Goal: Task Accomplishment & Management: Manage account settings

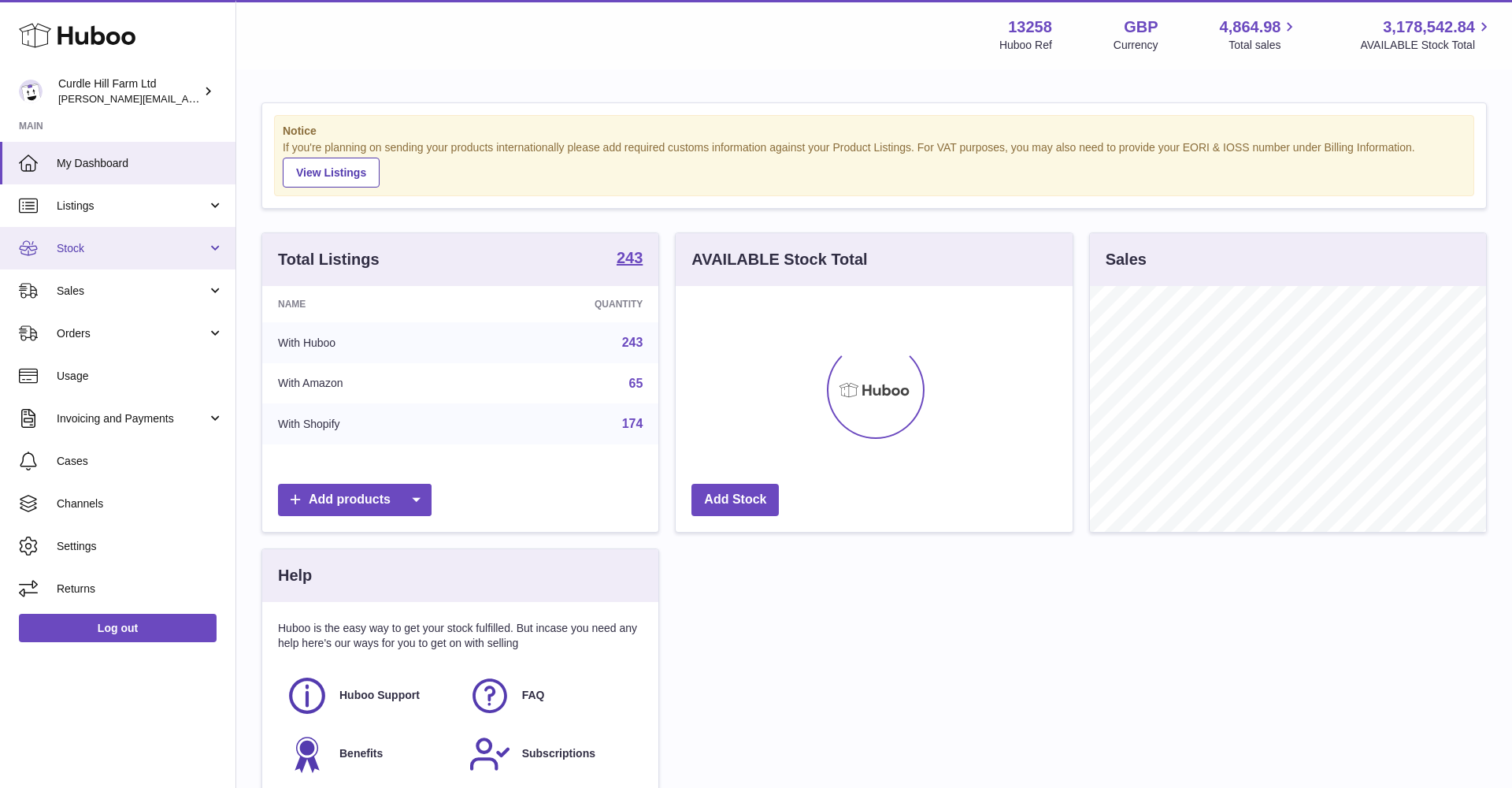
scroll to position [246, 397]
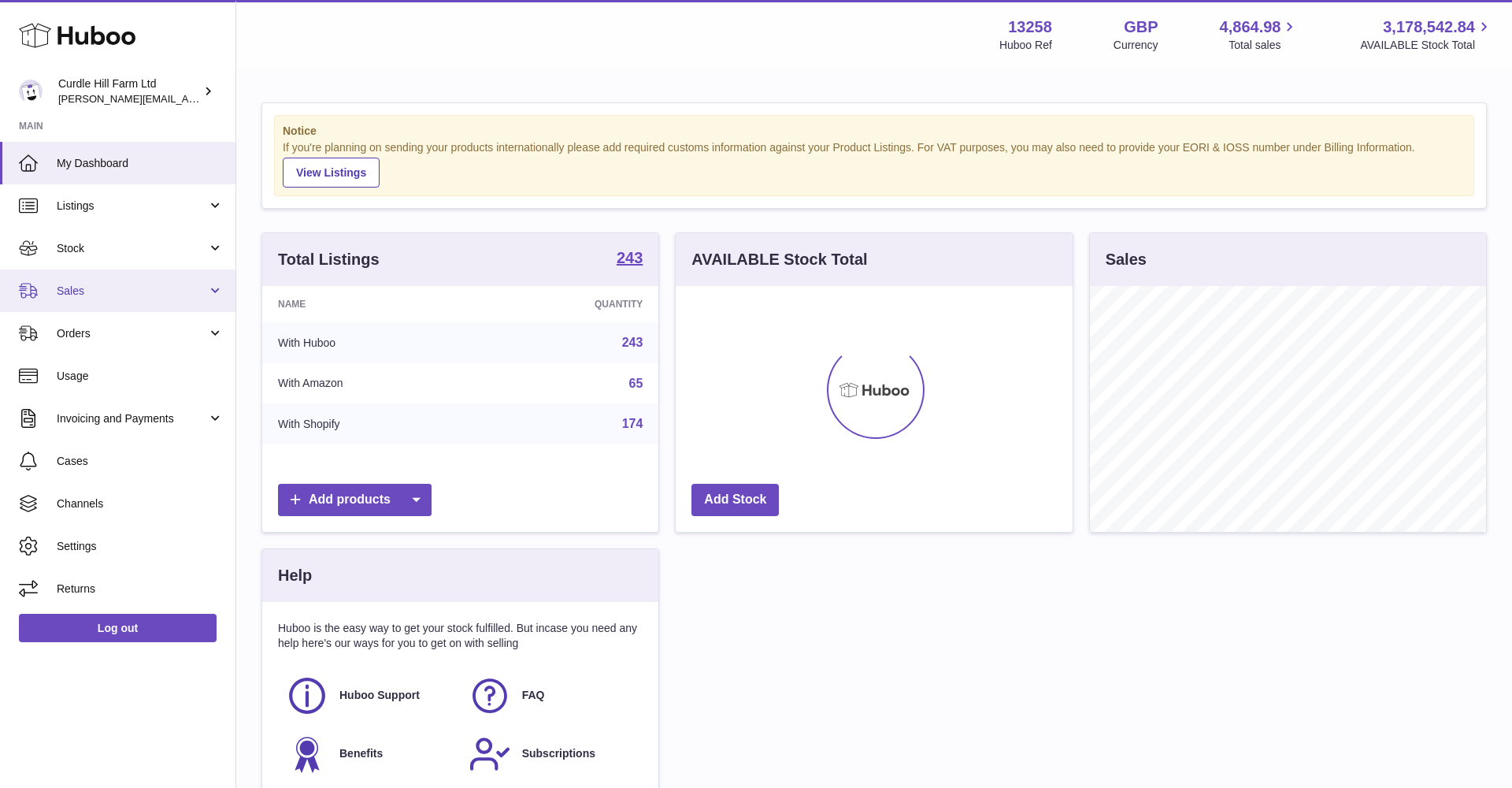
click at [145, 283] on span "Sales" at bounding box center [132, 291] width 150 height 15
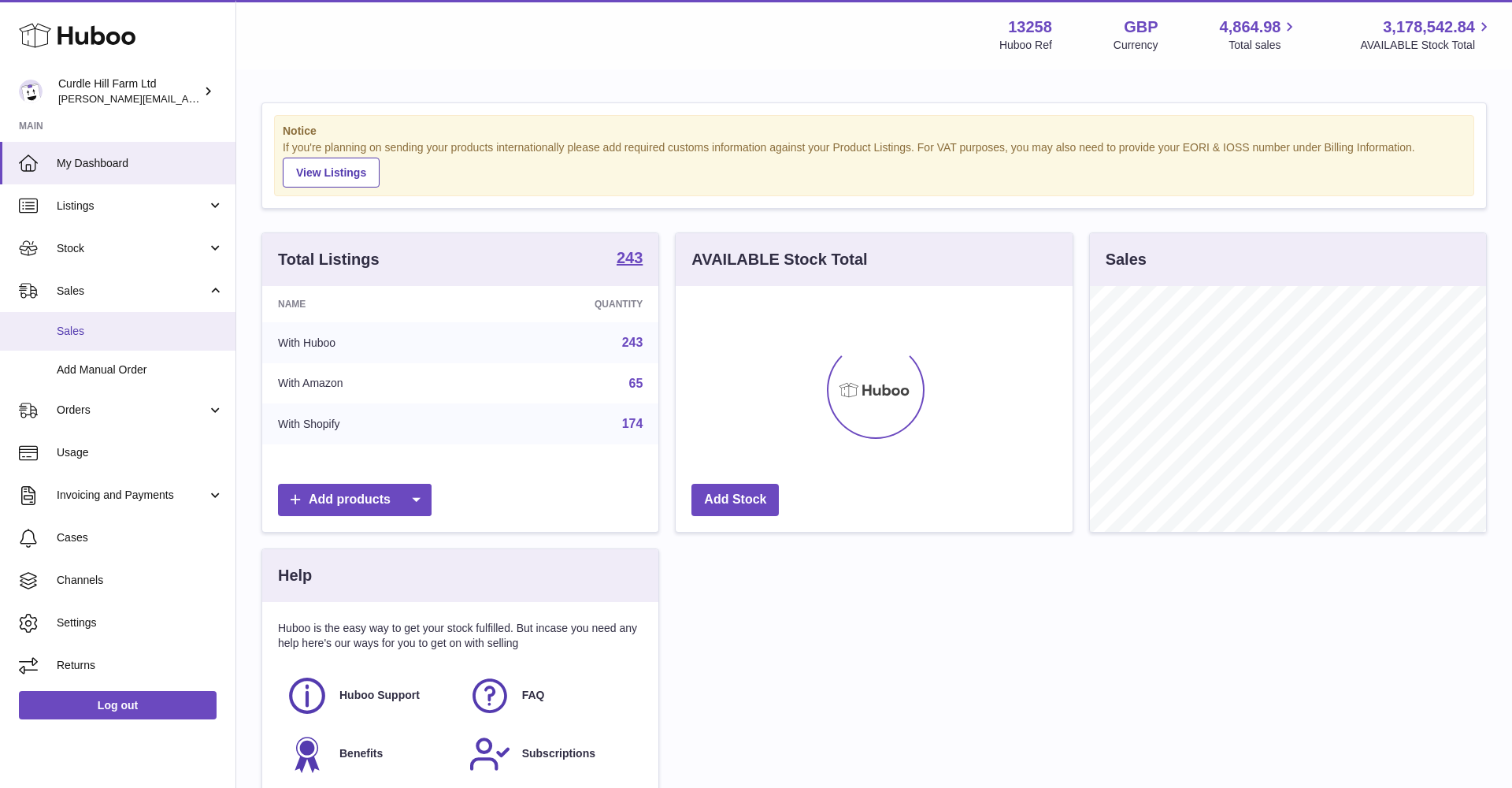
click at [142, 324] on span "Sales" at bounding box center [140, 331] width 167 height 15
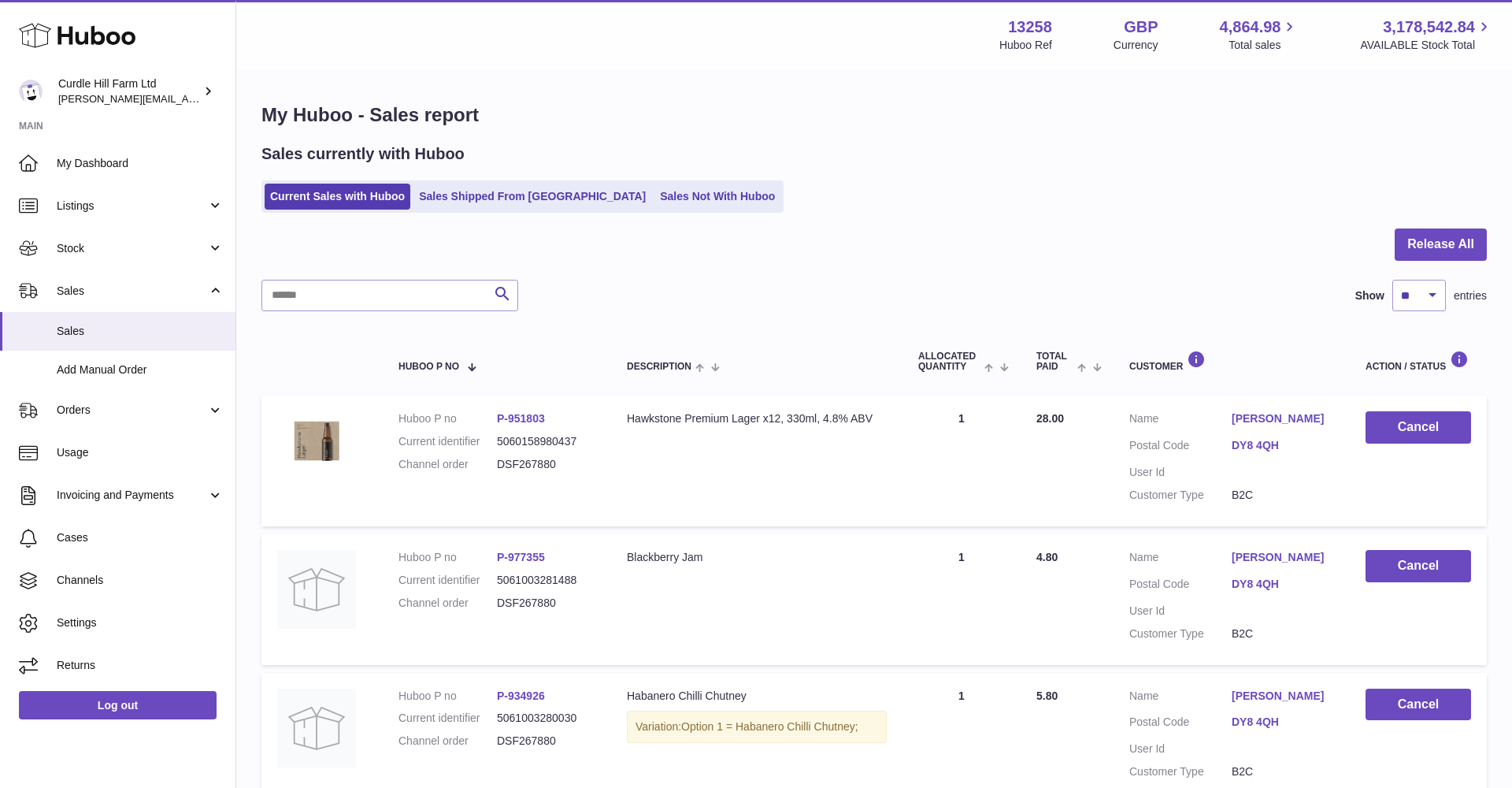
click at [371, 277] on div at bounding box center [874, 254] width 1225 height 51
paste input "*********"
type input "*********"
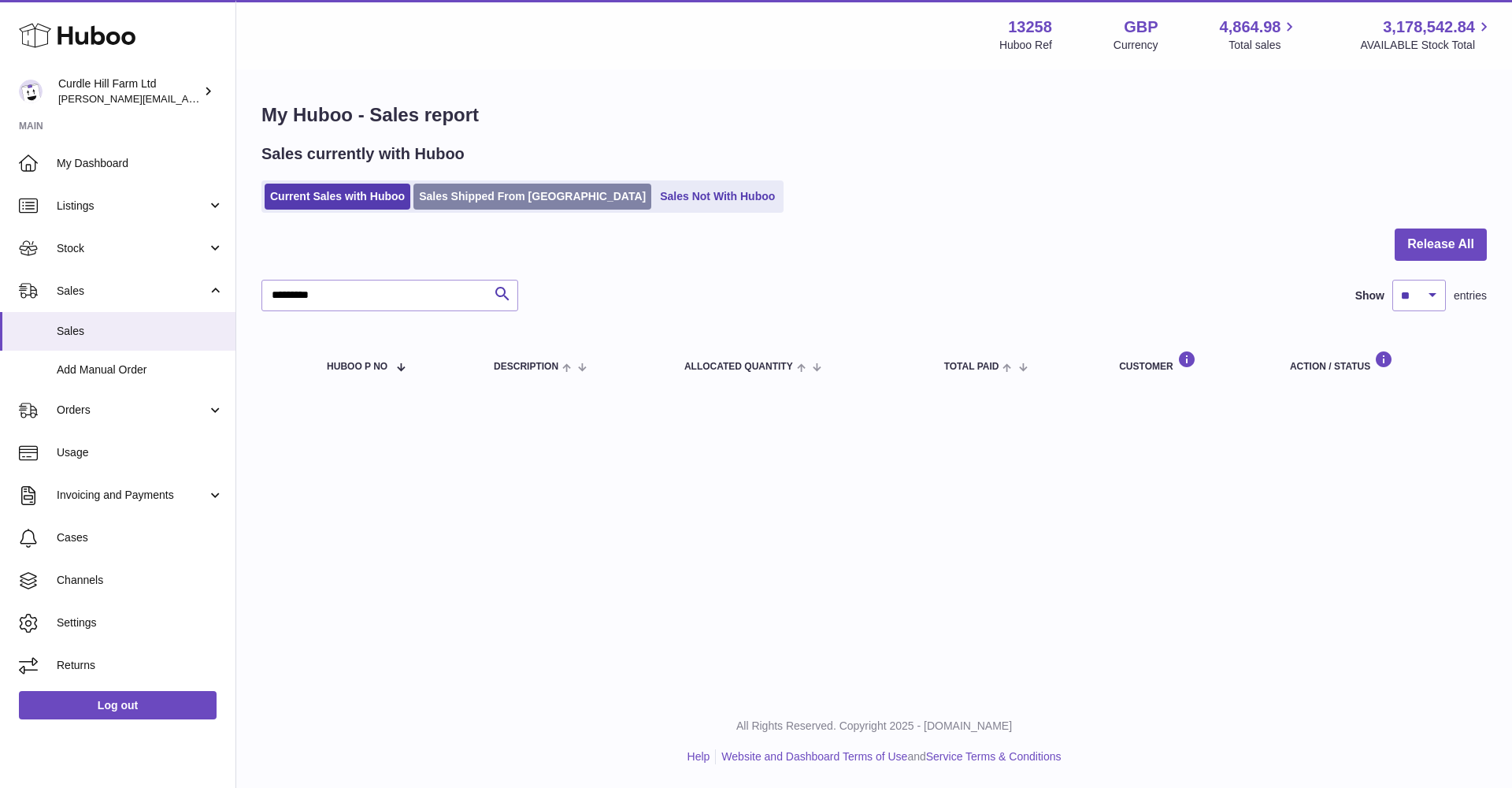
click at [448, 194] on link "Sales Shipped From Huboo" at bounding box center [531, 196] width 238 height 26
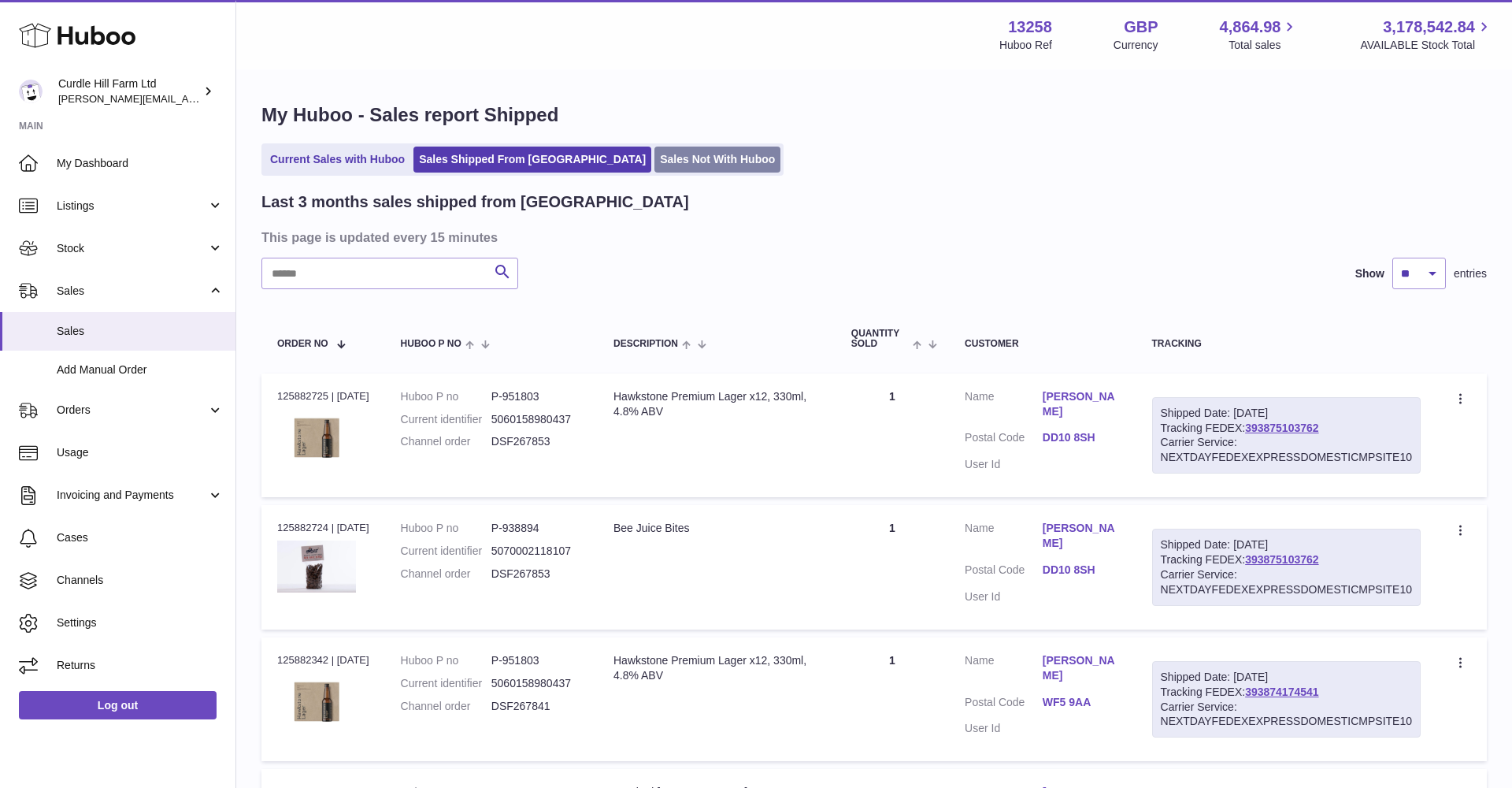
click at [654, 161] on link "Sales Not With Huboo" at bounding box center [716, 159] width 126 height 26
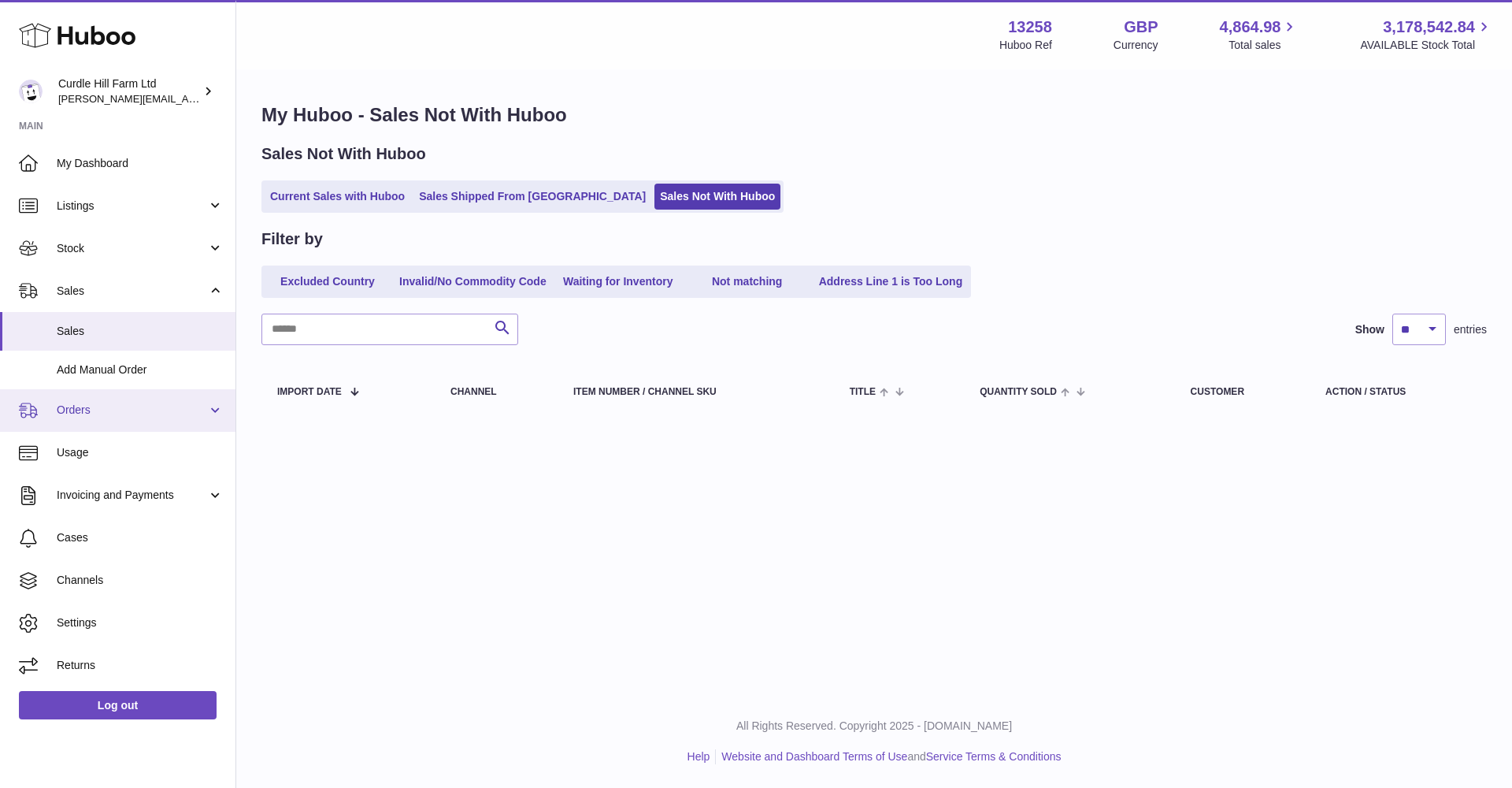
click at [128, 404] on span "Orders" at bounding box center [132, 410] width 150 height 15
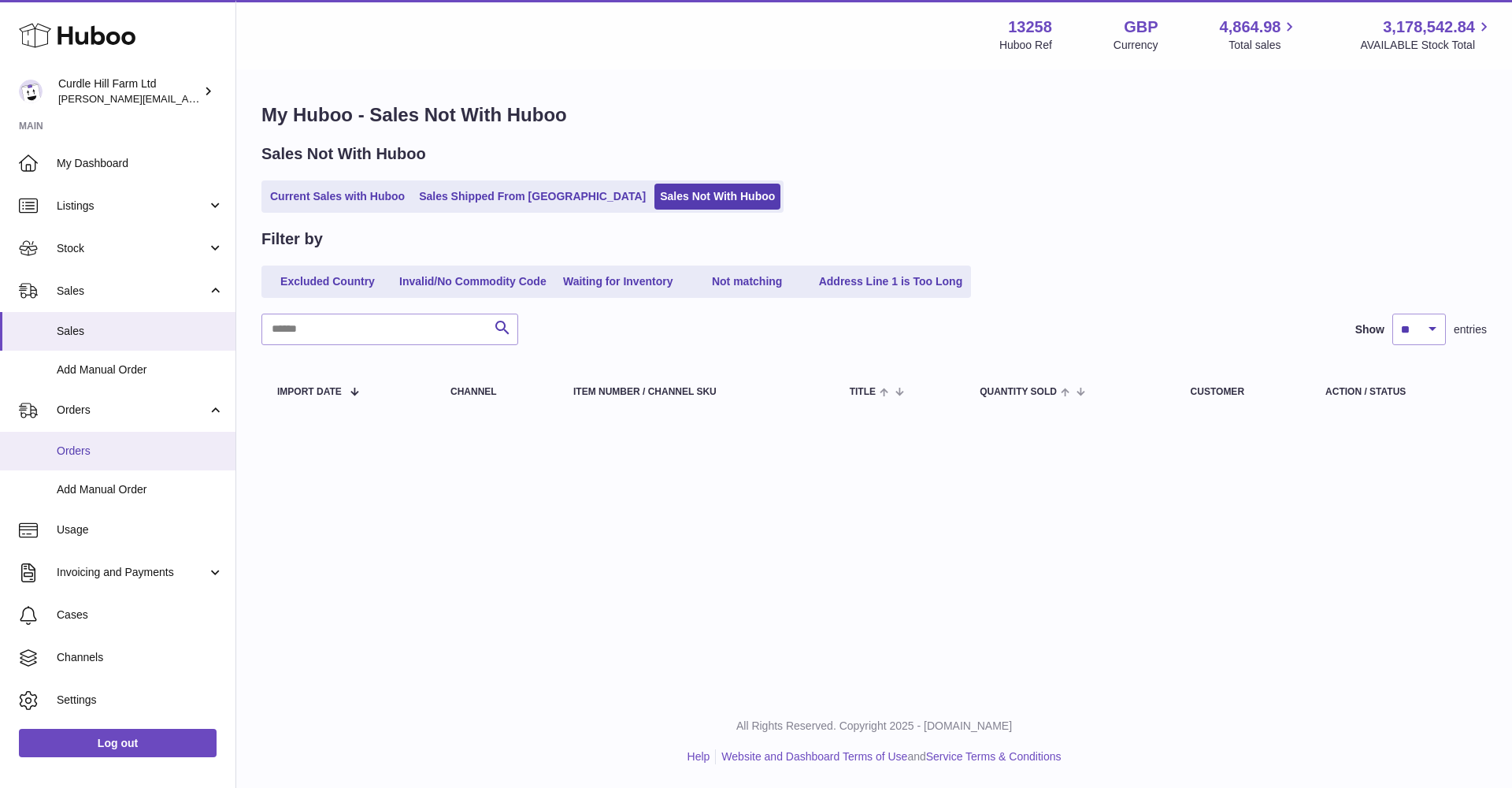
click at [120, 447] on span "Orders" at bounding box center [140, 451] width 167 height 15
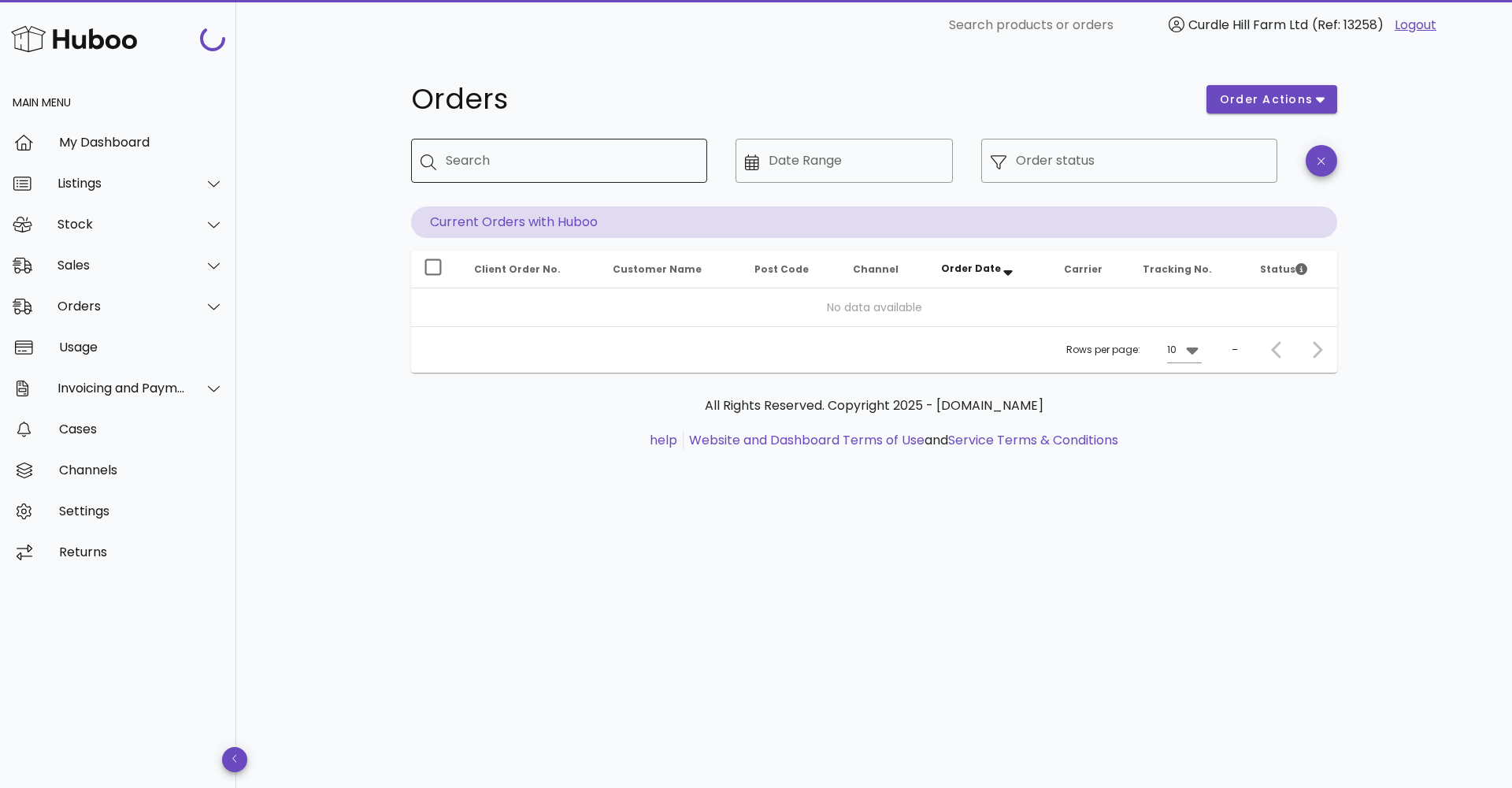
click at [468, 157] on div "Search" at bounding box center [570, 160] width 249 height 44
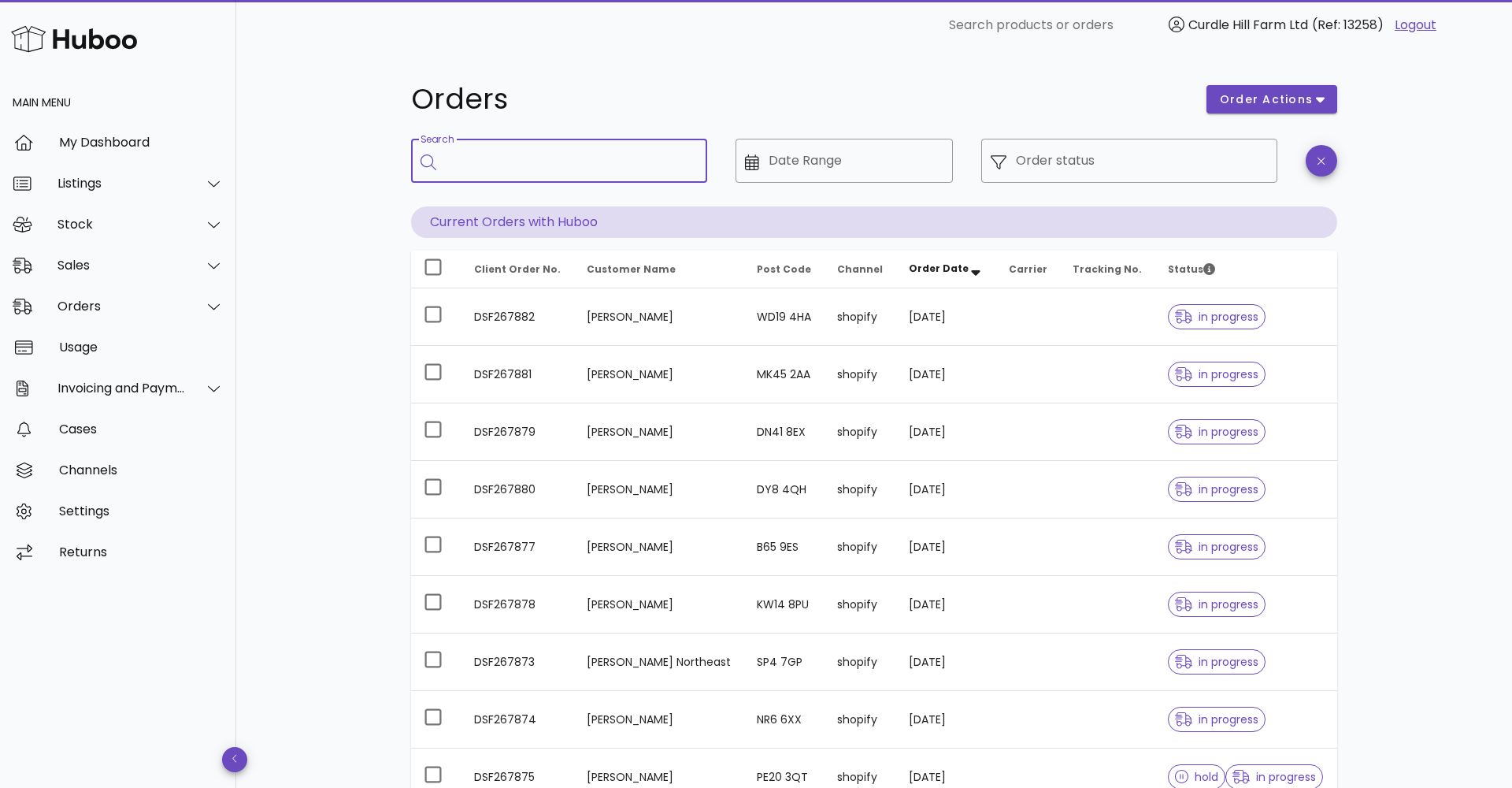
paste input "*********"
type input "*********"
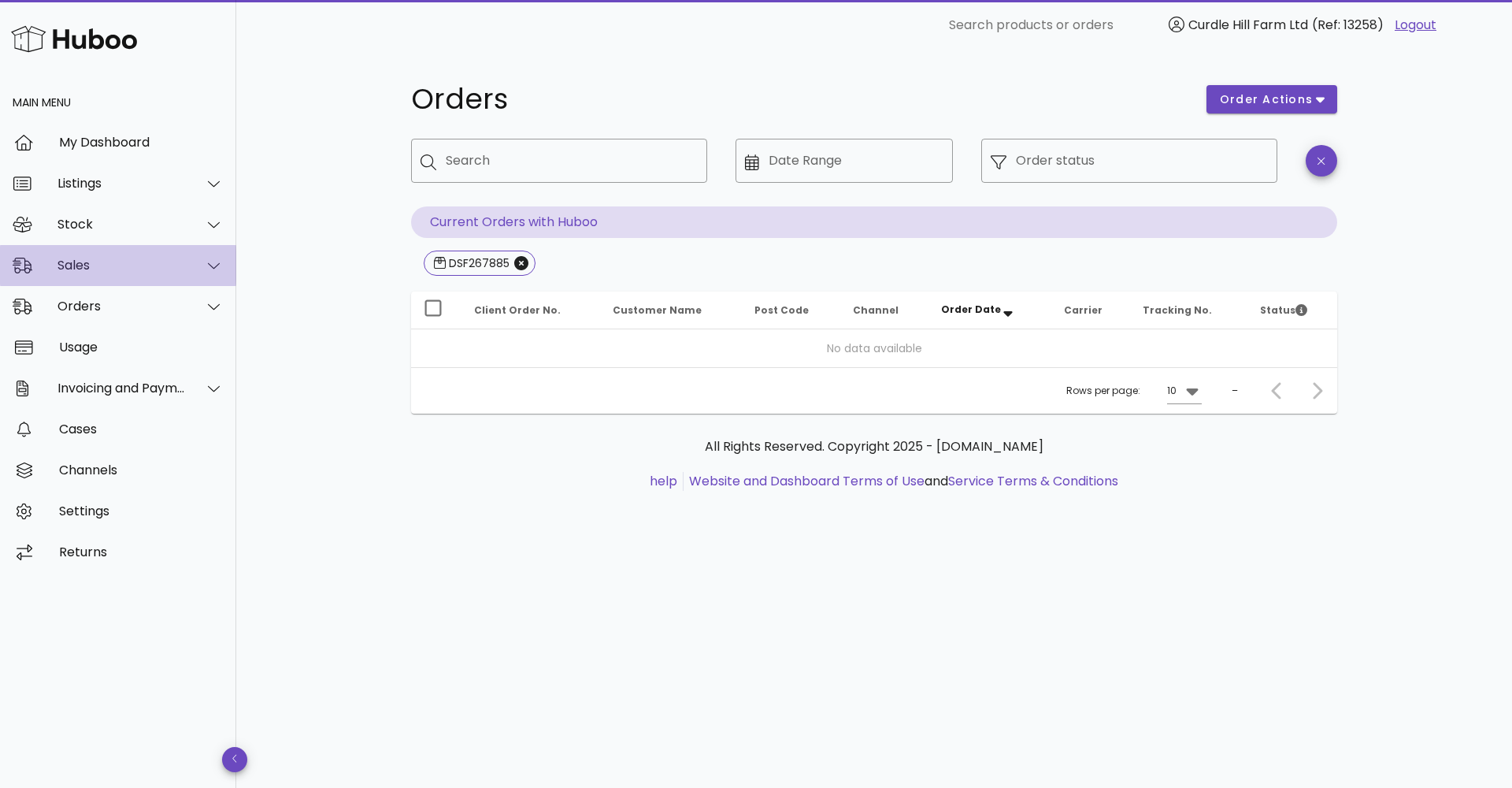
click at [98, 270] on div "Sales" at bounding box center [122, 265] width 128 height 15
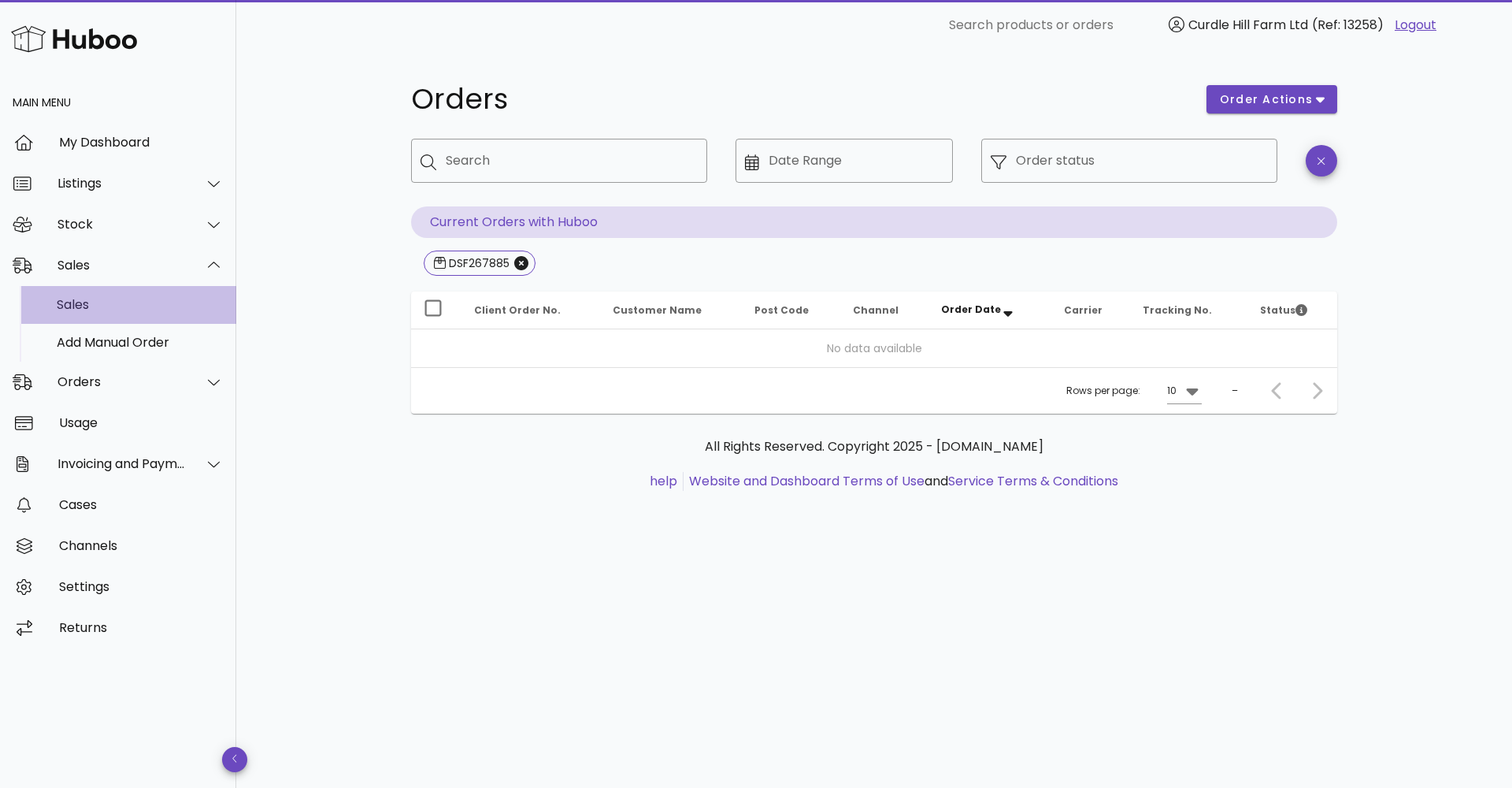
click at [100, 308] on div "Sales" at bounding box center [140, 304] width 167 height 15
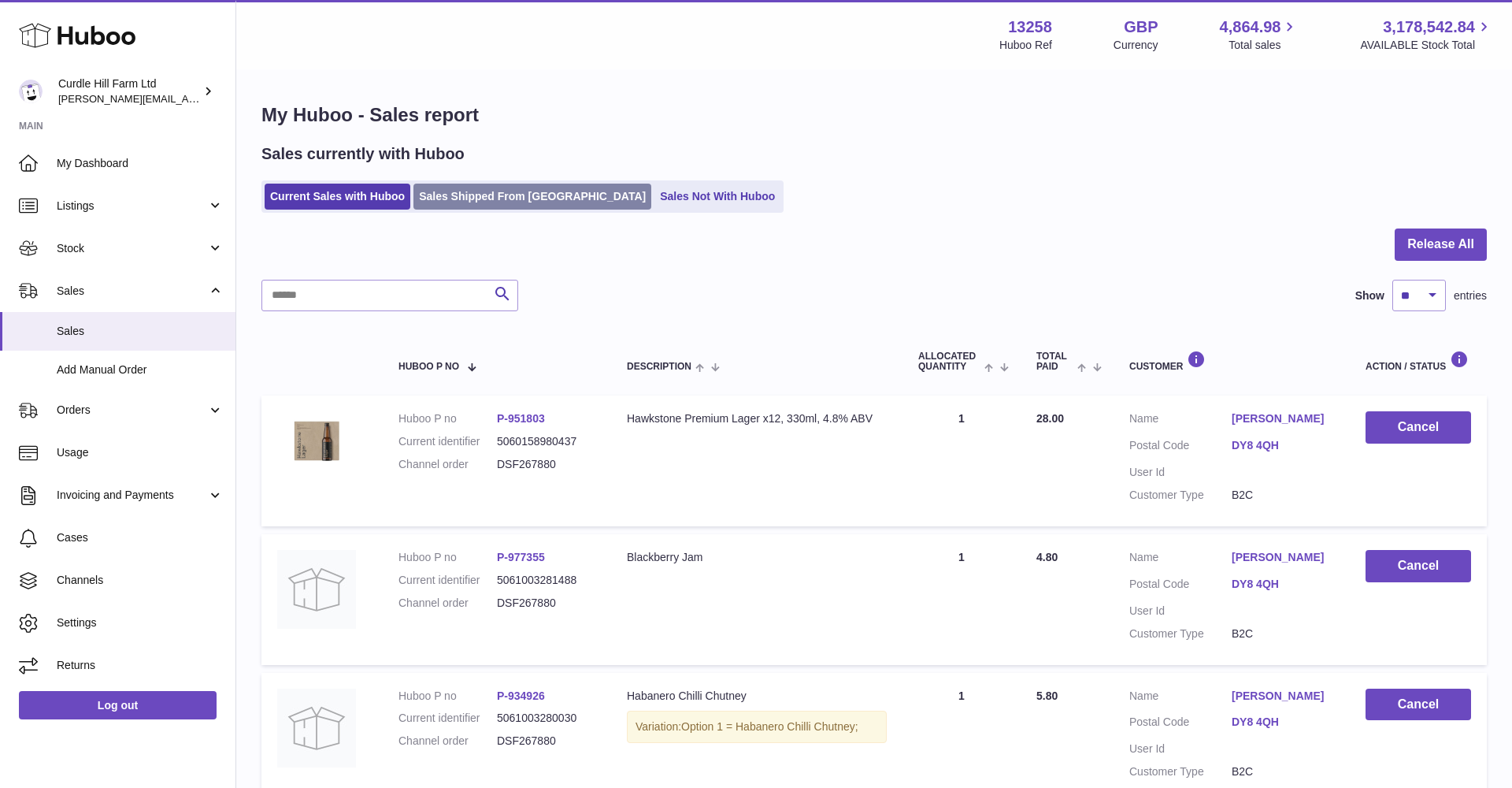
click at [515, 201] on link "Sales Shipped From Huboo" at bounding box center [531, 196] width 238 height 26
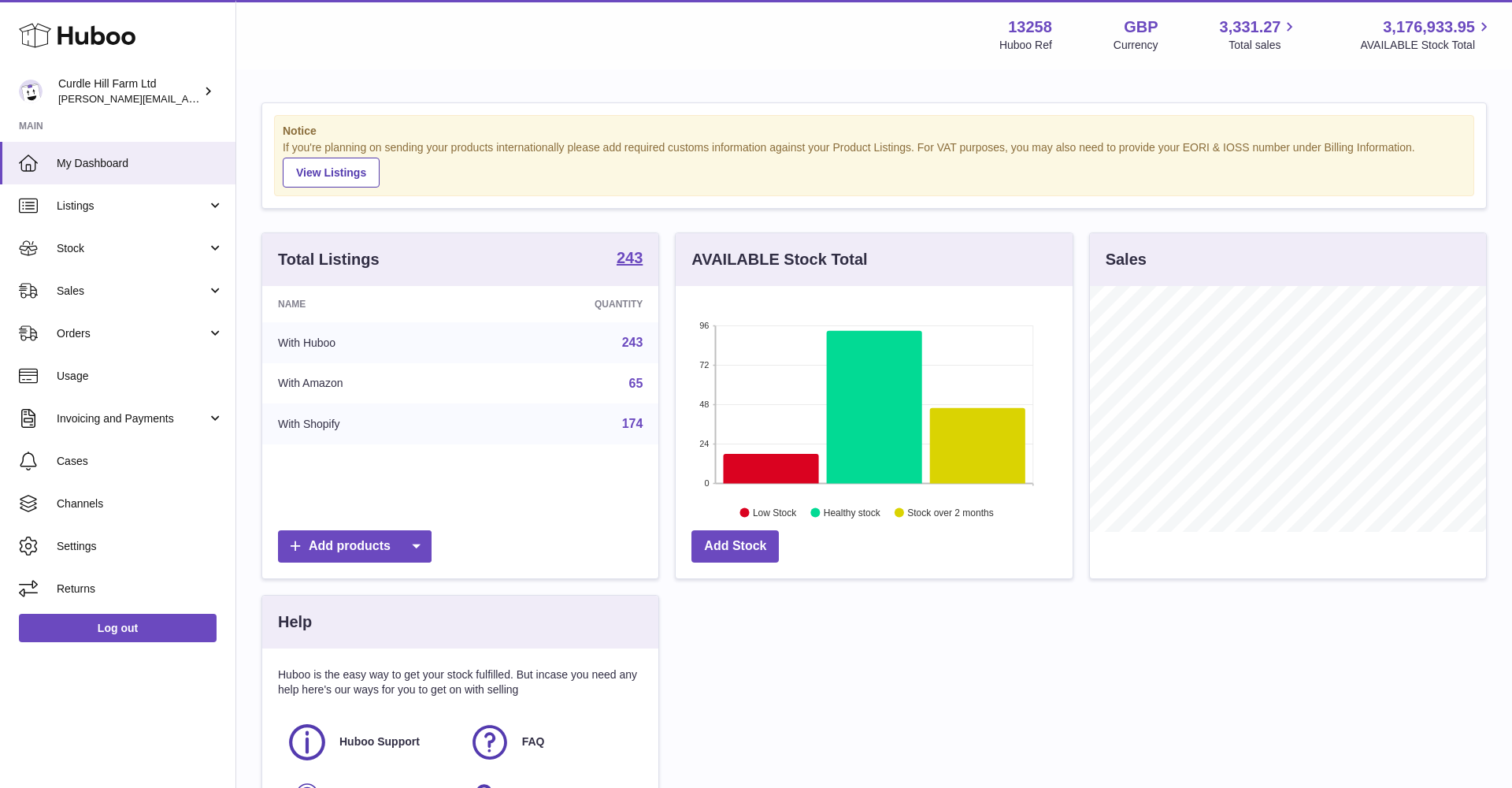
scroll to position [246, 397]
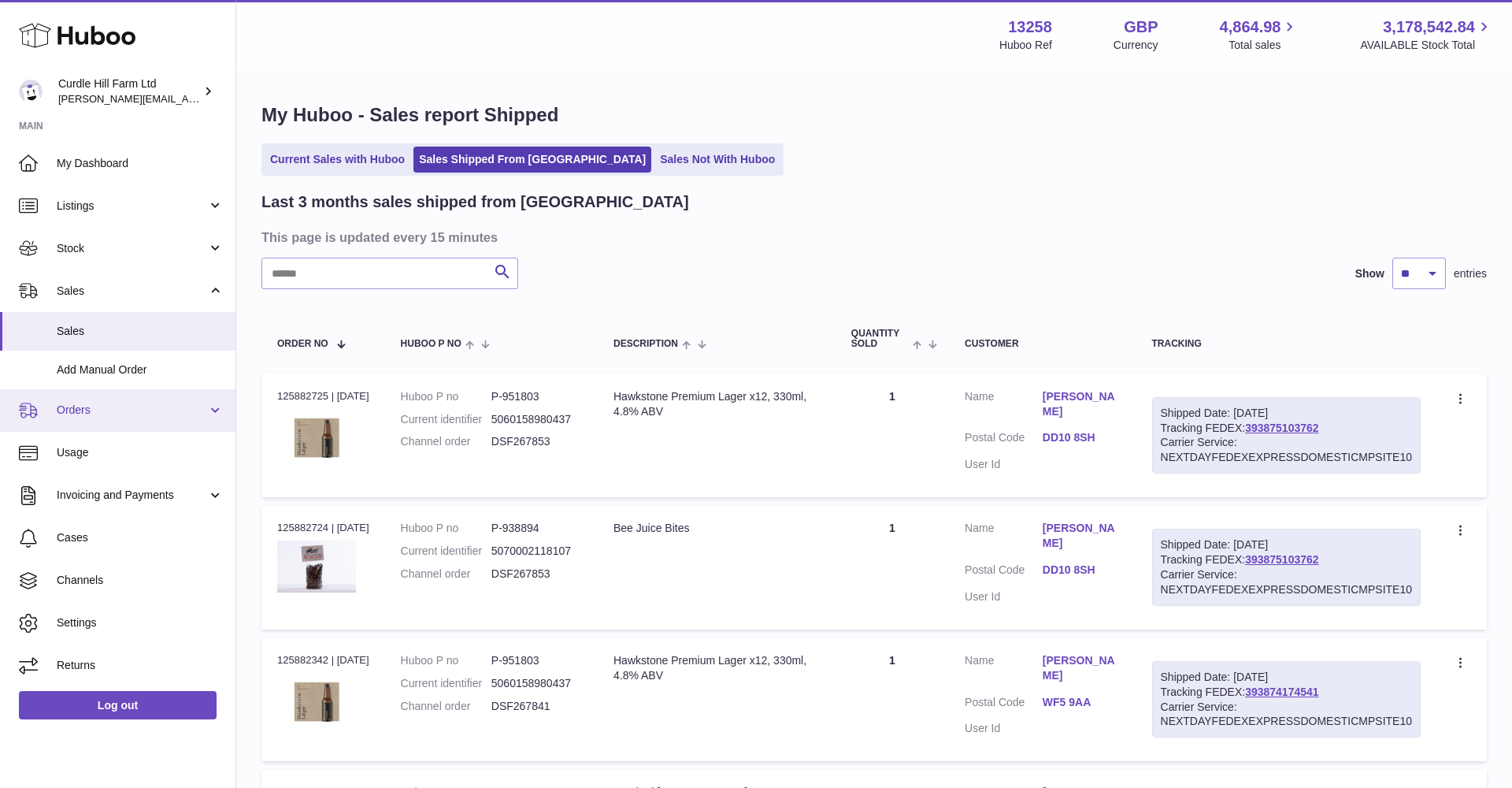
click at [85, 414] on link "Orders" at bounding box center [118, 410] width 235 height 42
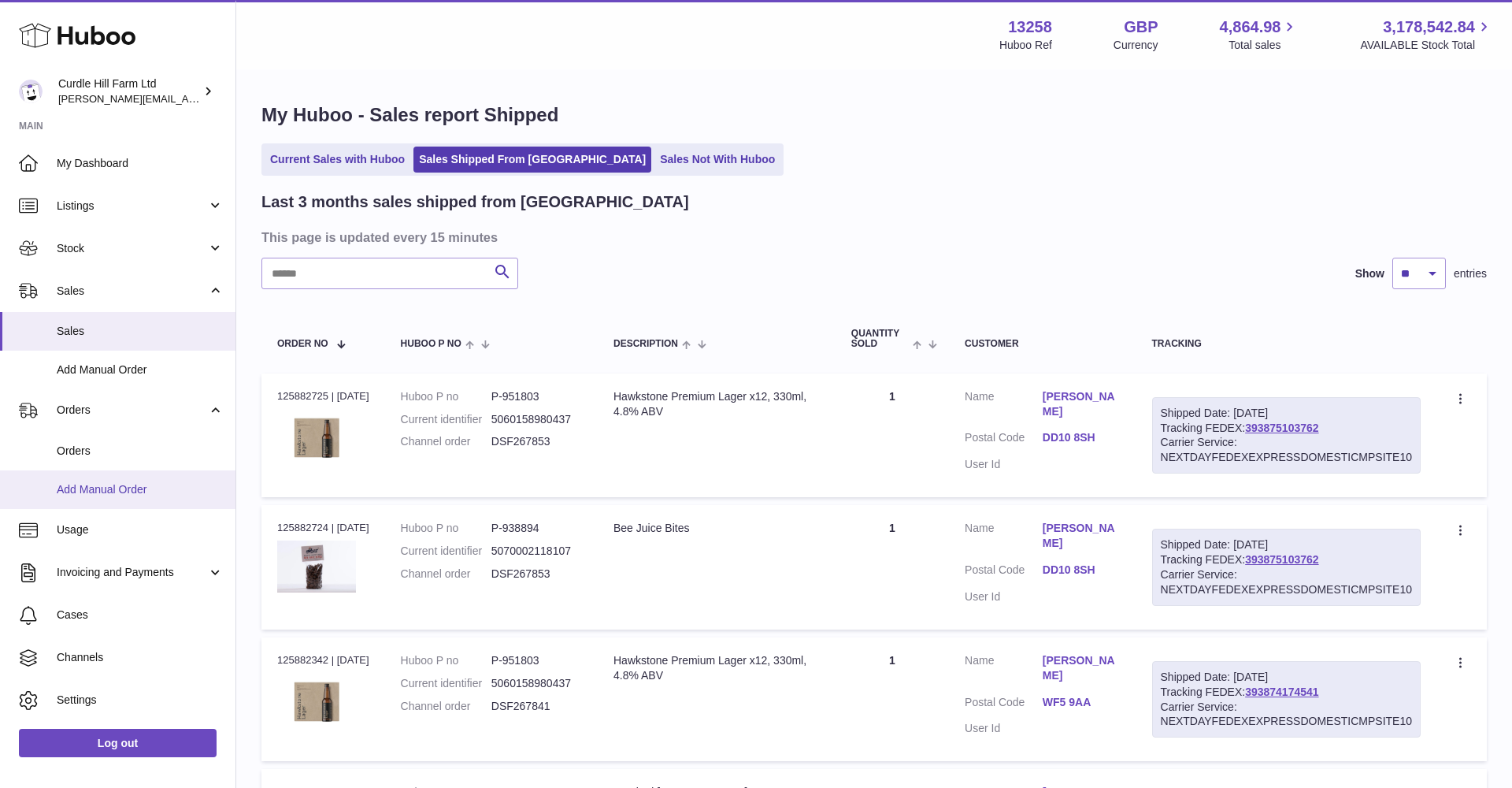
click at [94, 477] on link "Add Manual Order" at bounding box center [118, 489] width 235 height 38
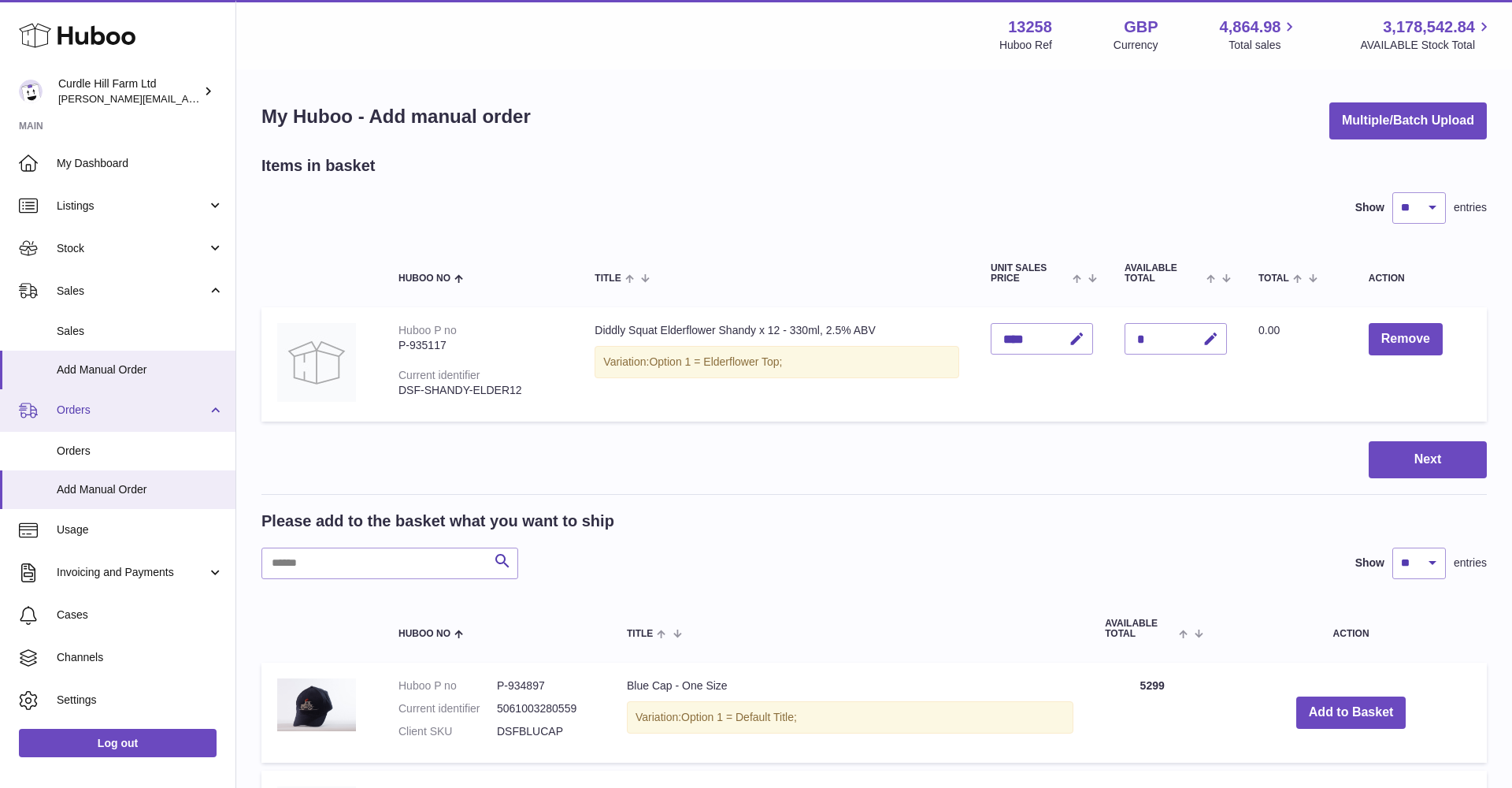
click at [86, 404] on span "Orders" at bounding box center [132, 410] width 150 height 15
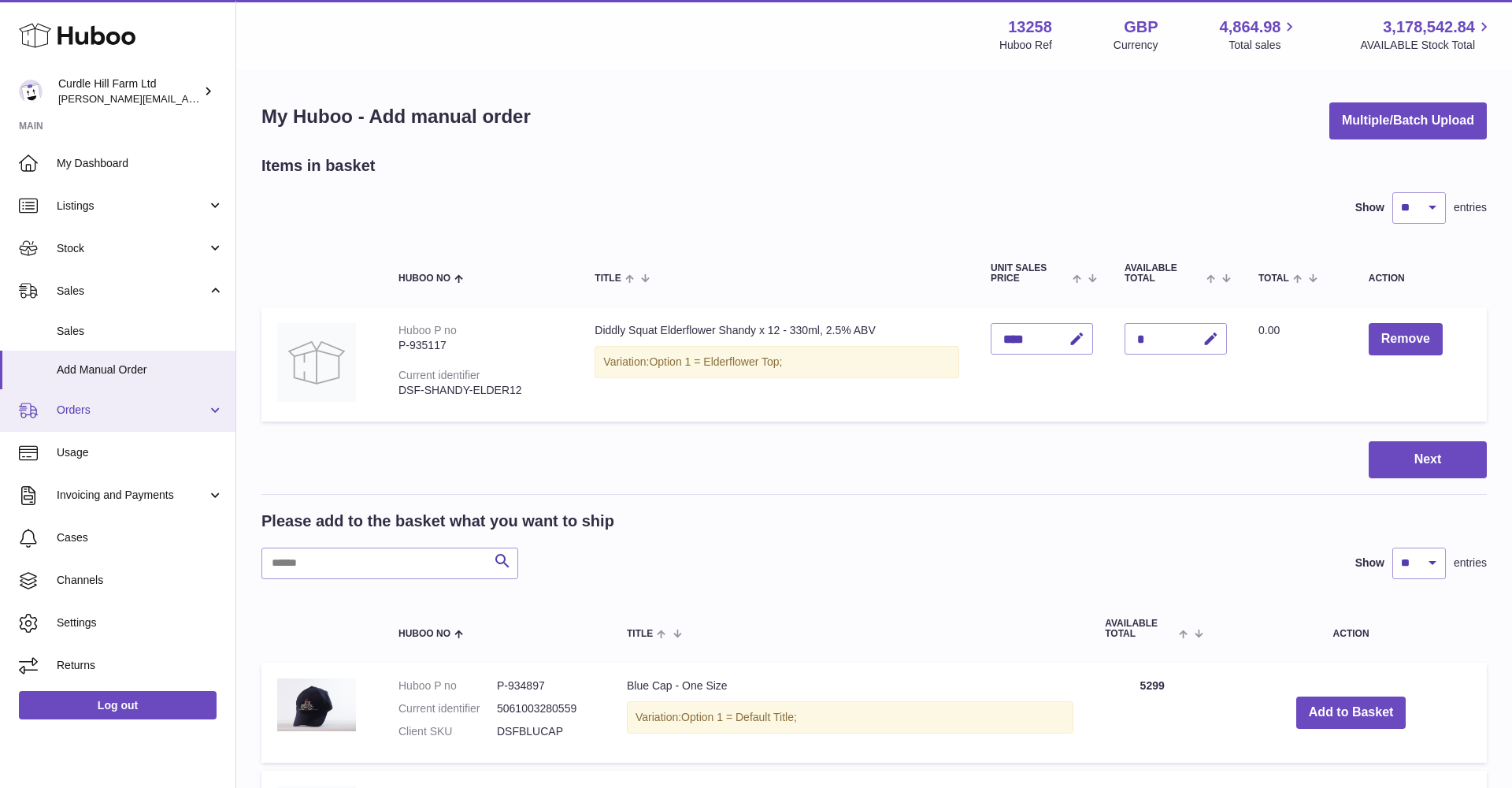
click at [86, 404] on span "Orders" at bounding box center [132, 410] width 150 height 15
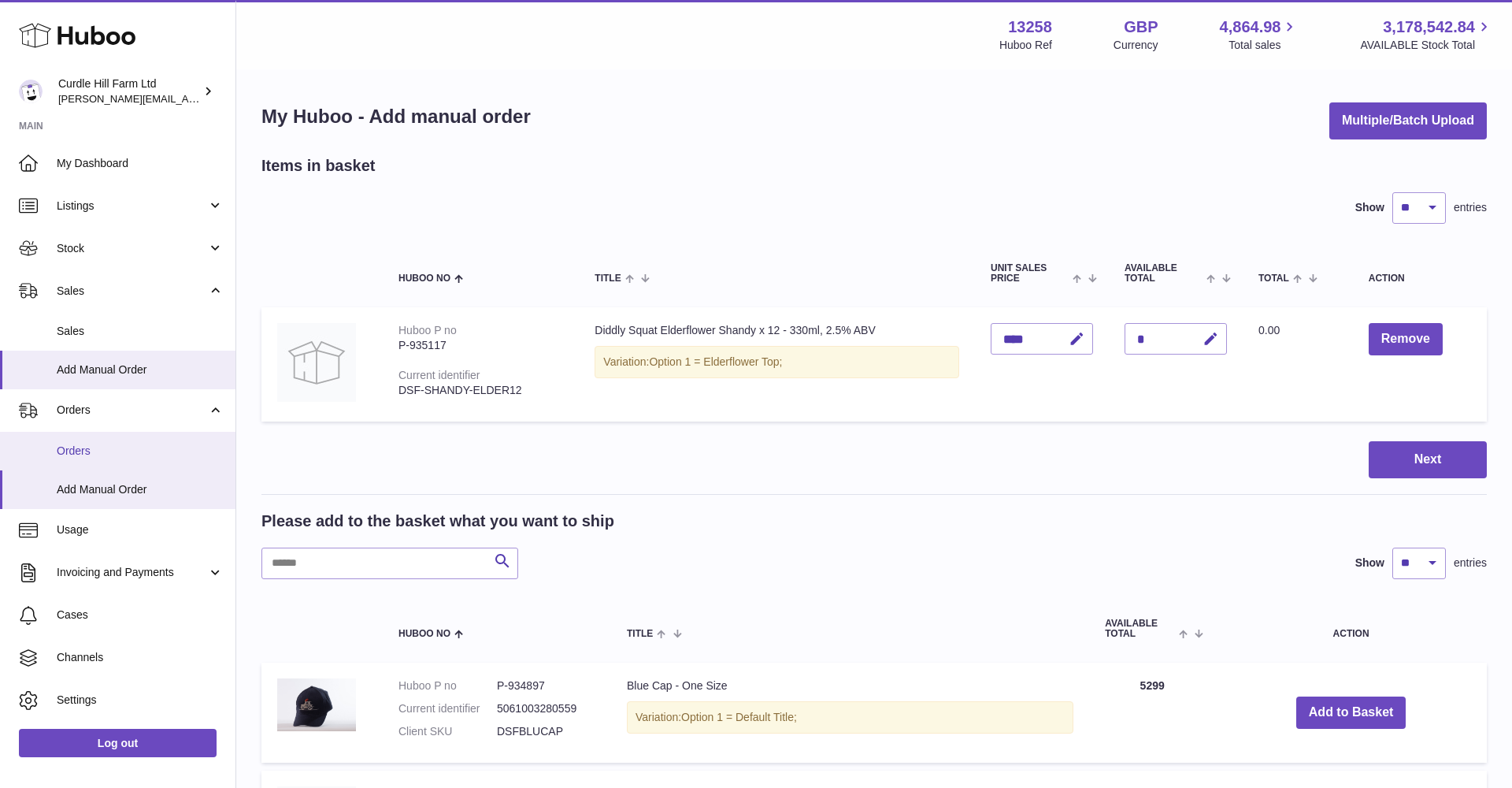
click at [83, 432] on link "Orders" at bounding box center [118, 451] width 235 height 38
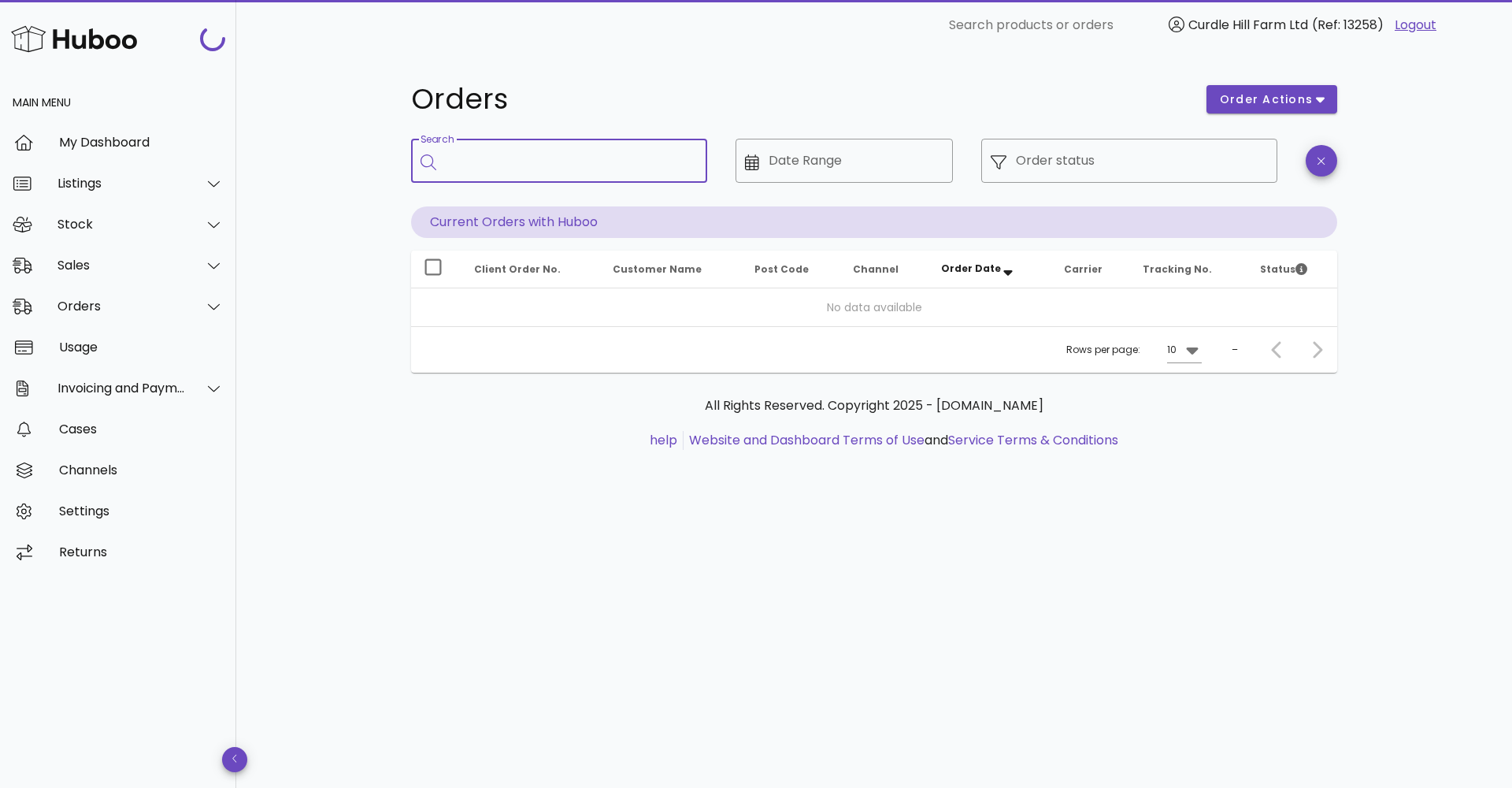
click at [483, 152] on input "Search" at bounding box center [570, 160] width 249 height 25
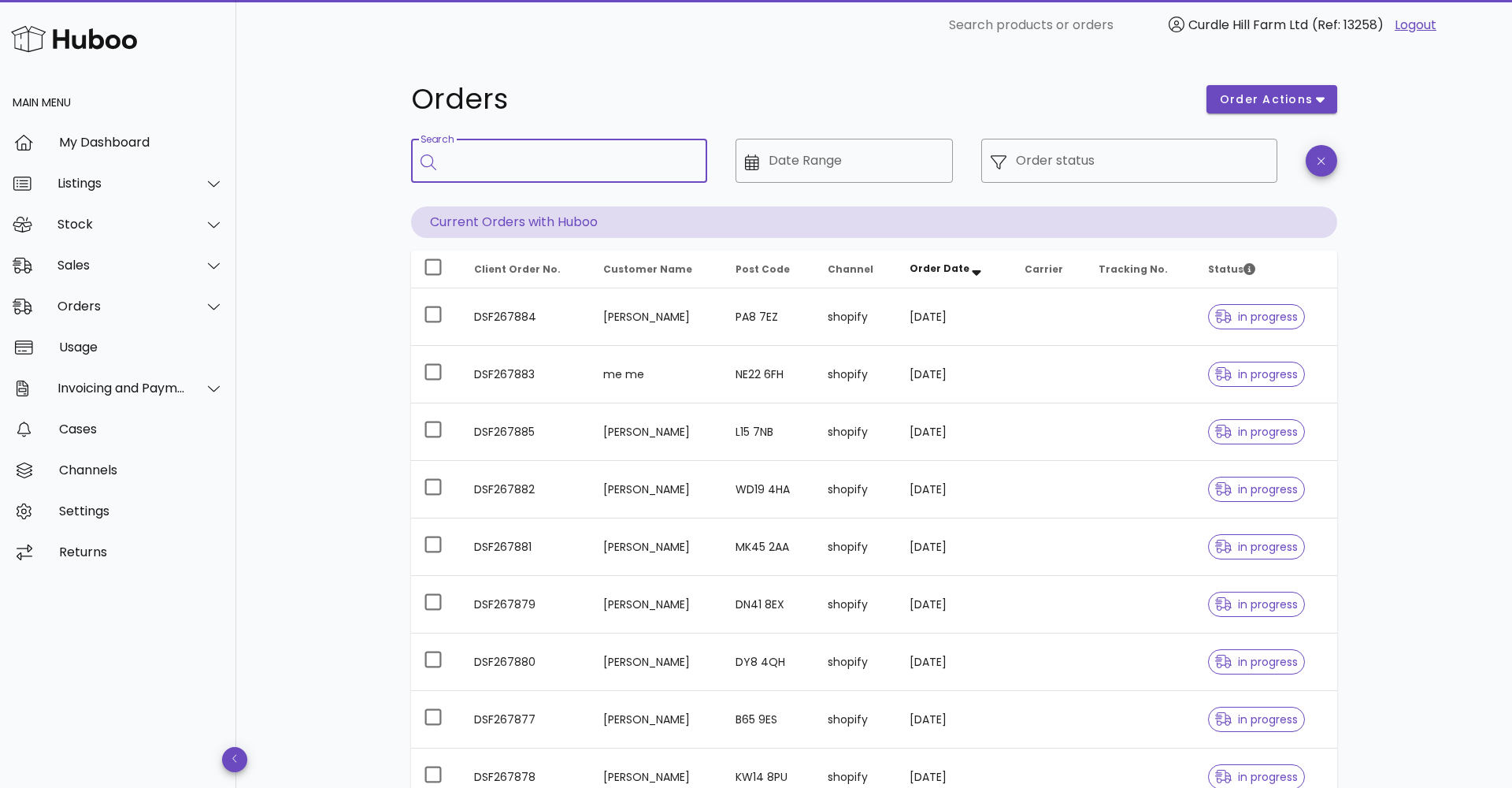
paste input "*********"
type input "*********"
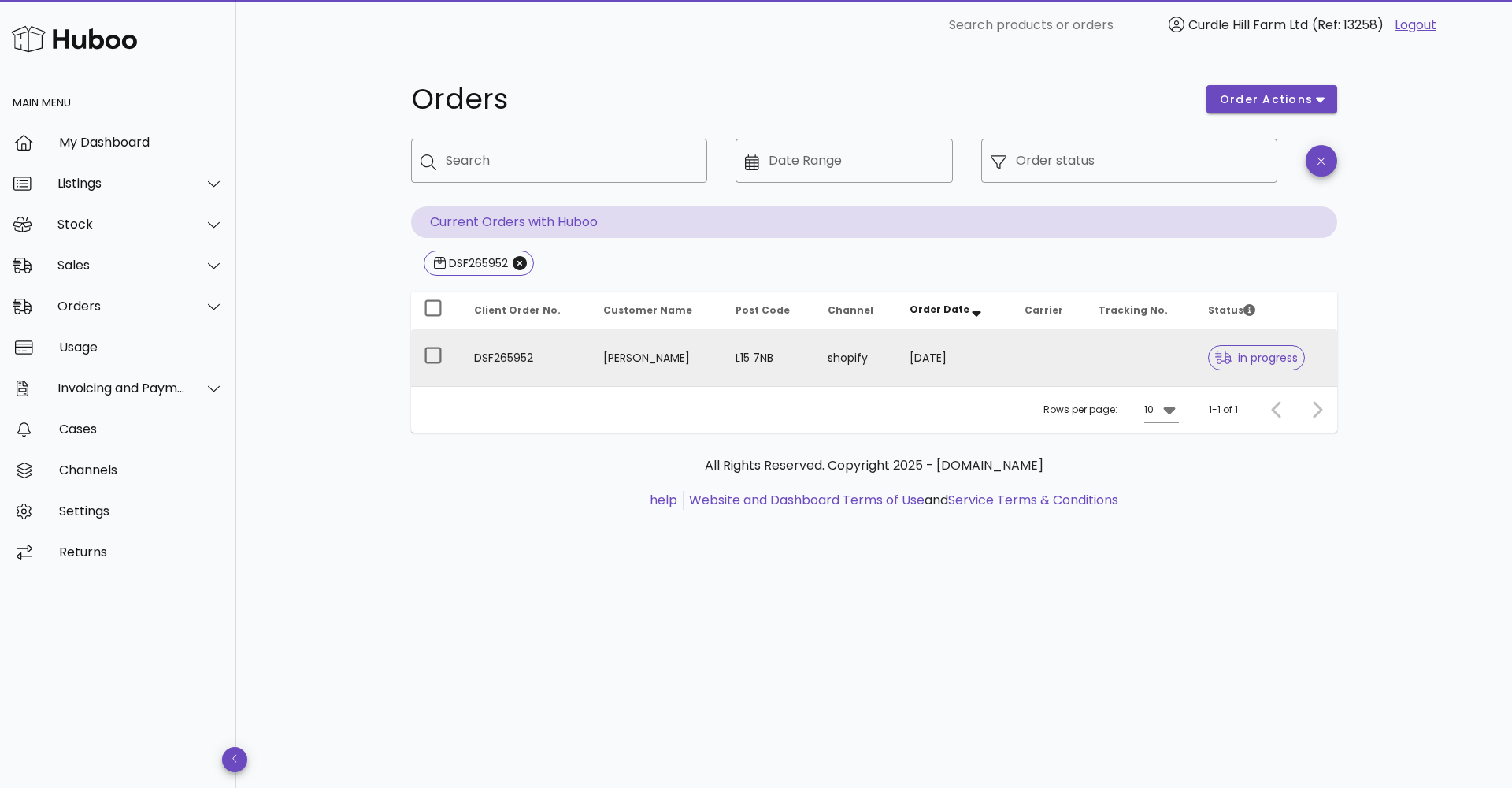
click at [1153, 356] on td at bounding box center [1140, 357] width 110 height 57
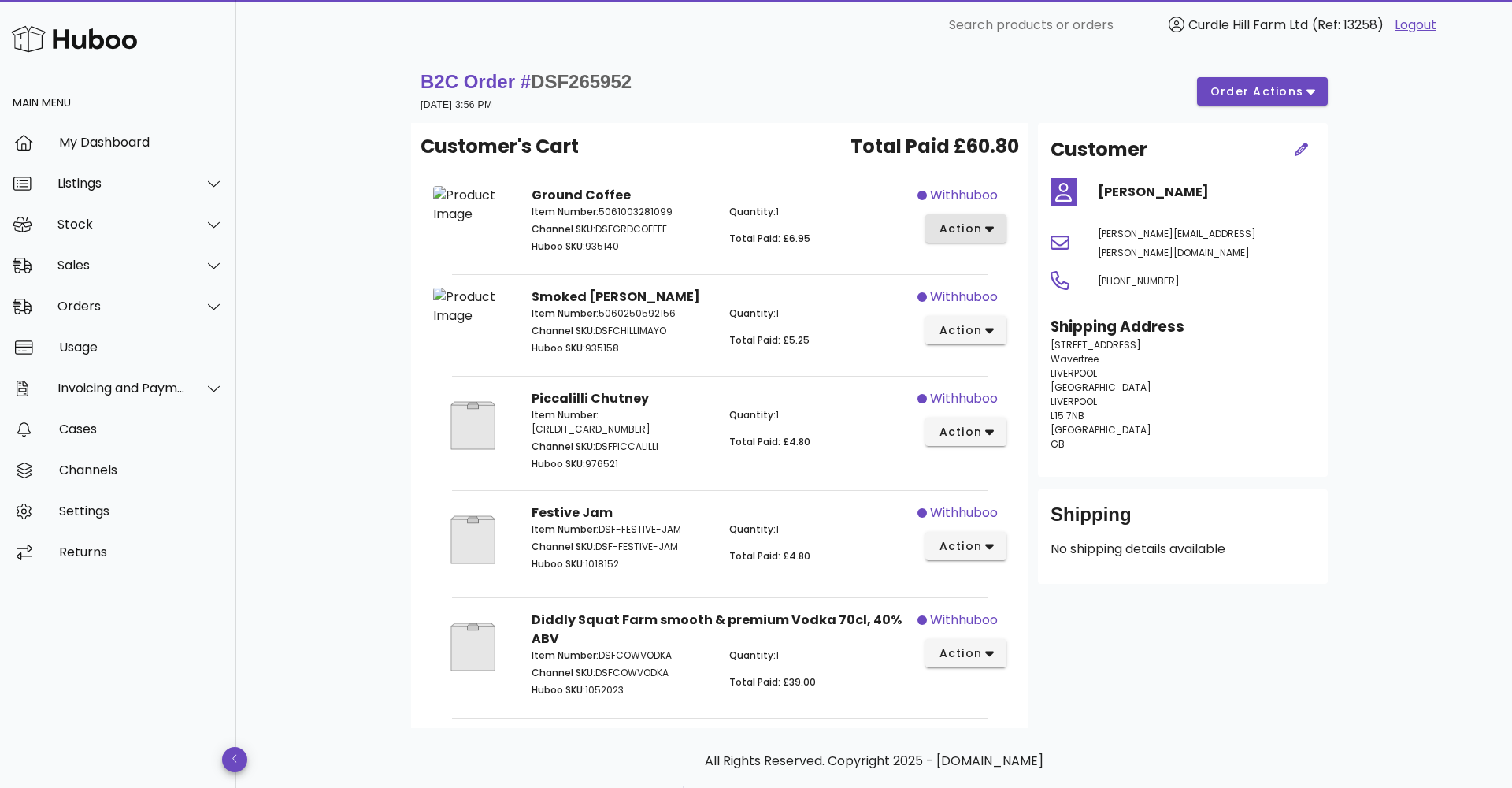
click at [960, 216] on button "action" at bounding box center [965, 228] width 81 height 28
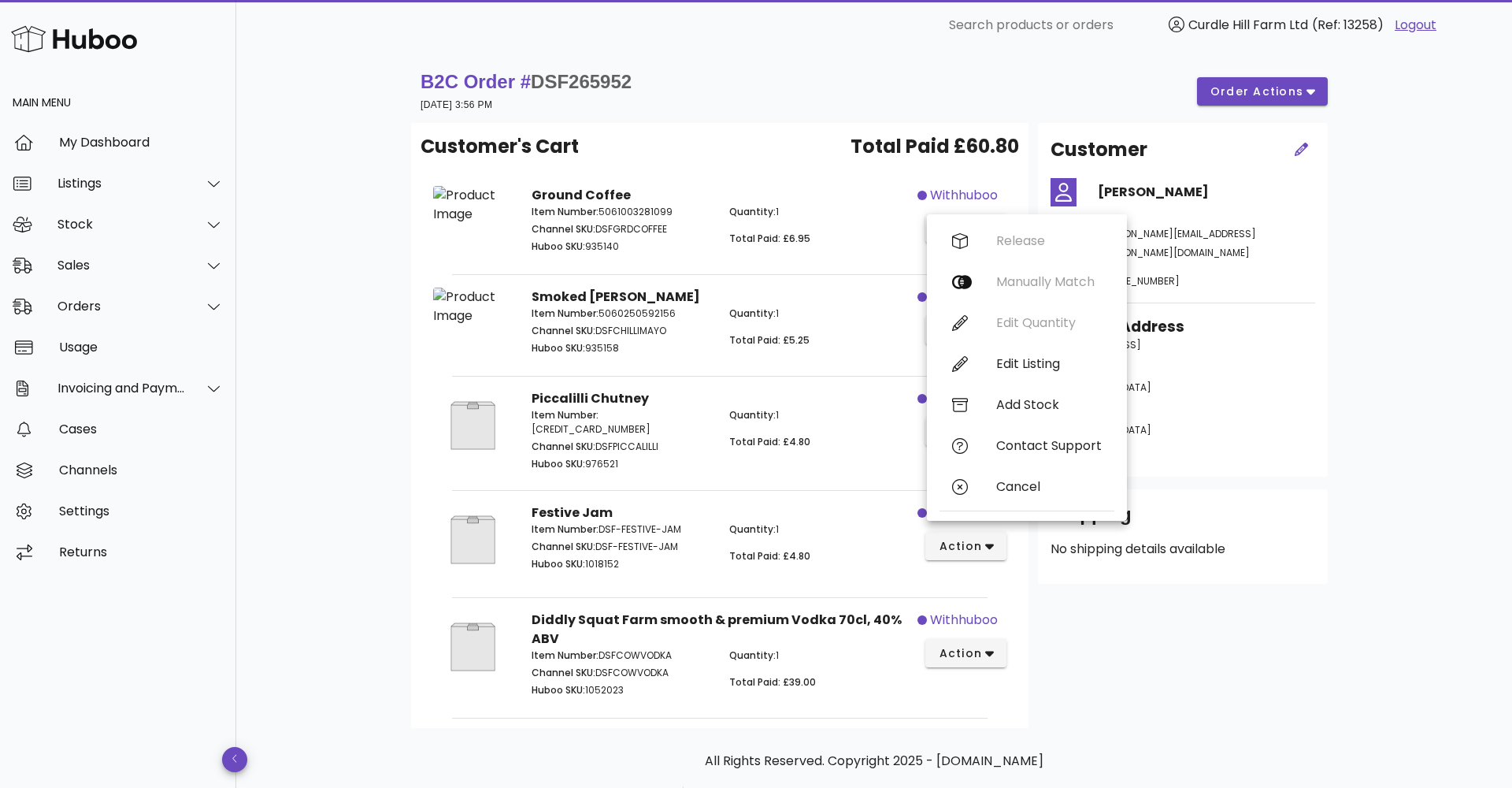
drag, startPoint x: 788, startPoint y: 386, endPoint x: 801, endPoint y: 420, distance: 36.4
click at [788, 369] on div "Smoked Chilli Mayo Item Number: 5060250592156 Channel SKU: DSFCHILLIMAYO Huboo …" at bounding box center [719, 324] width 395 height 91
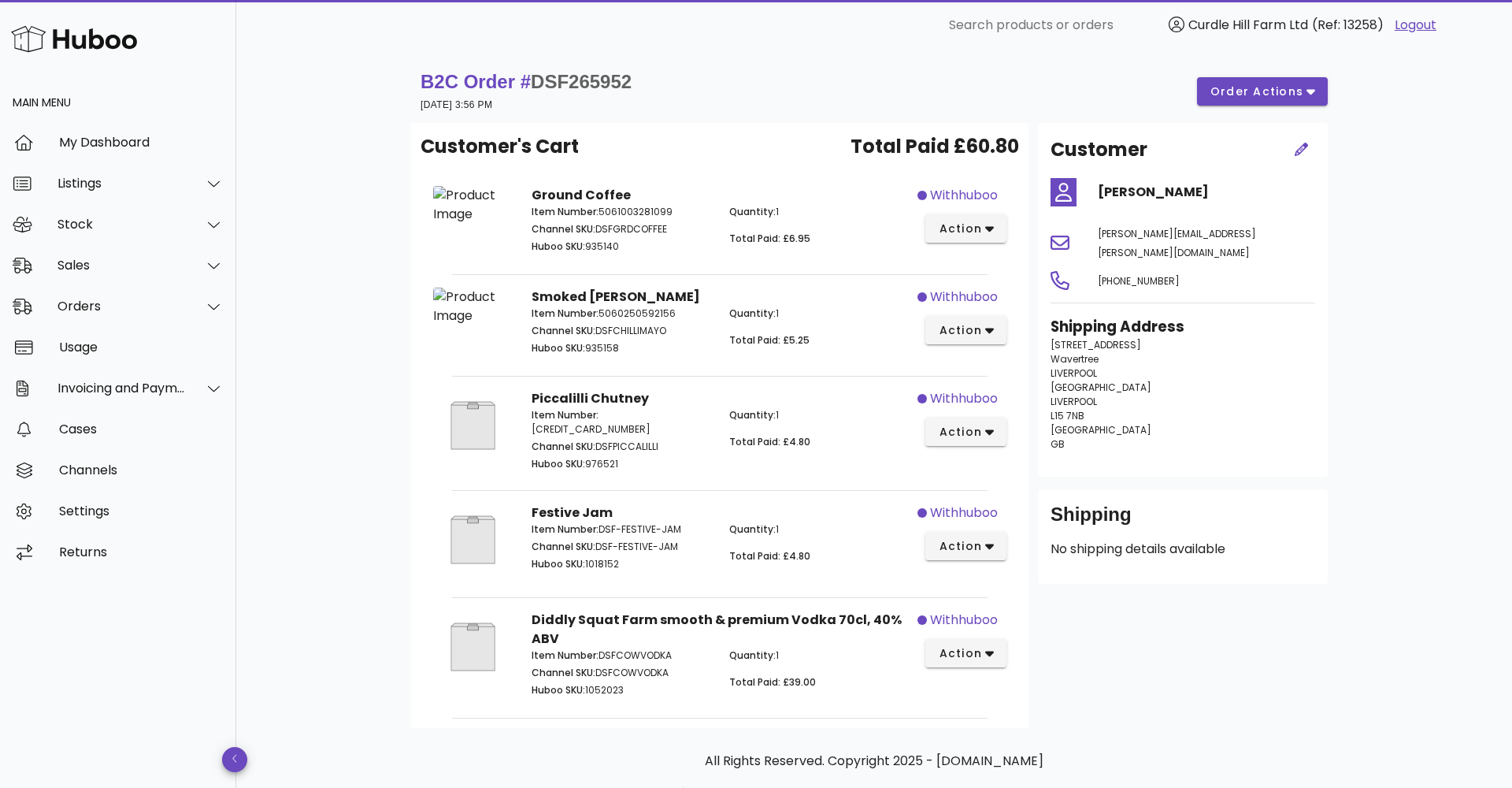
scroll to position [58, 0]
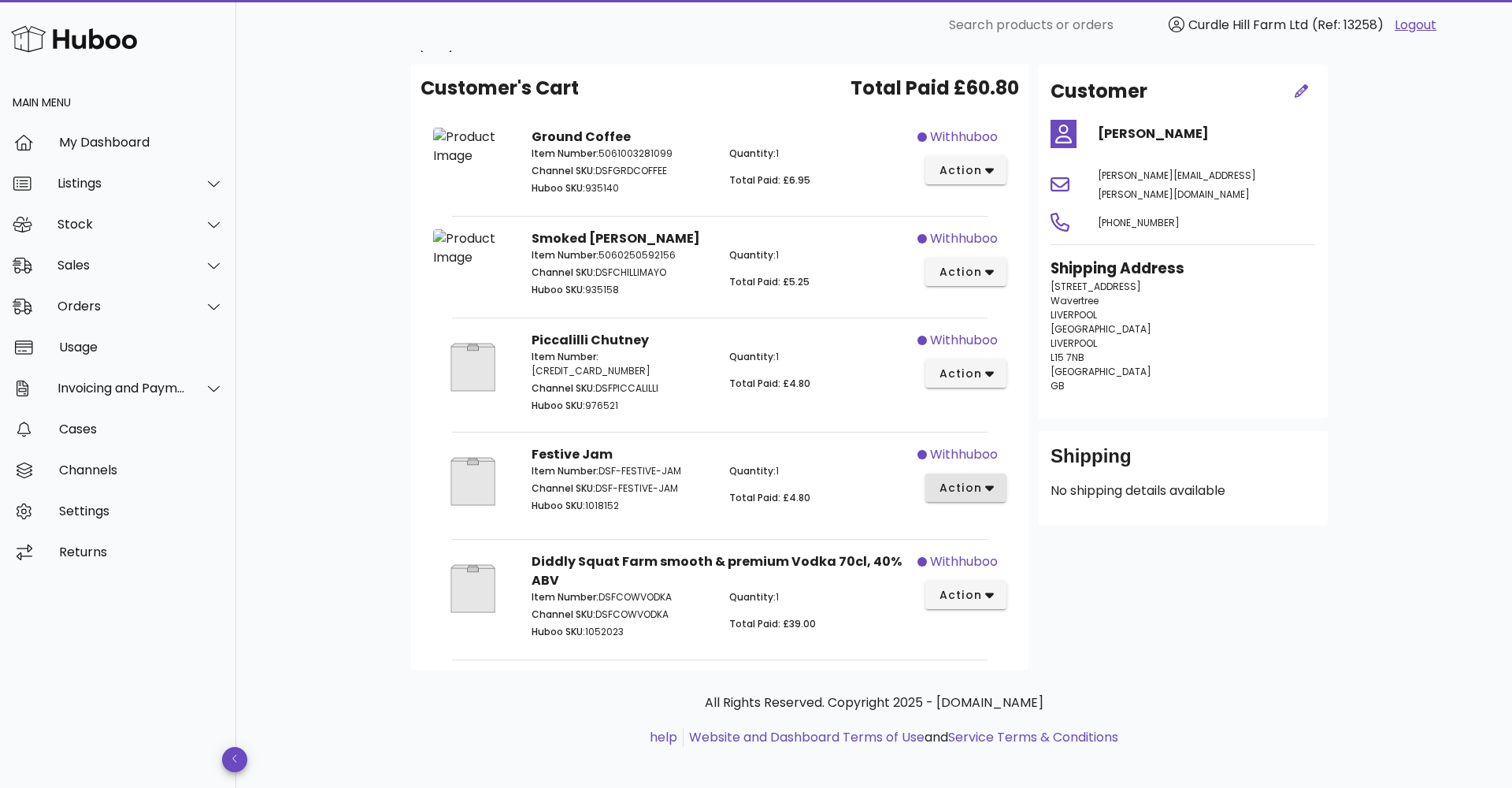
click at [974, 497] on span "action" at bounding box center [960, 488] width 44 height 17
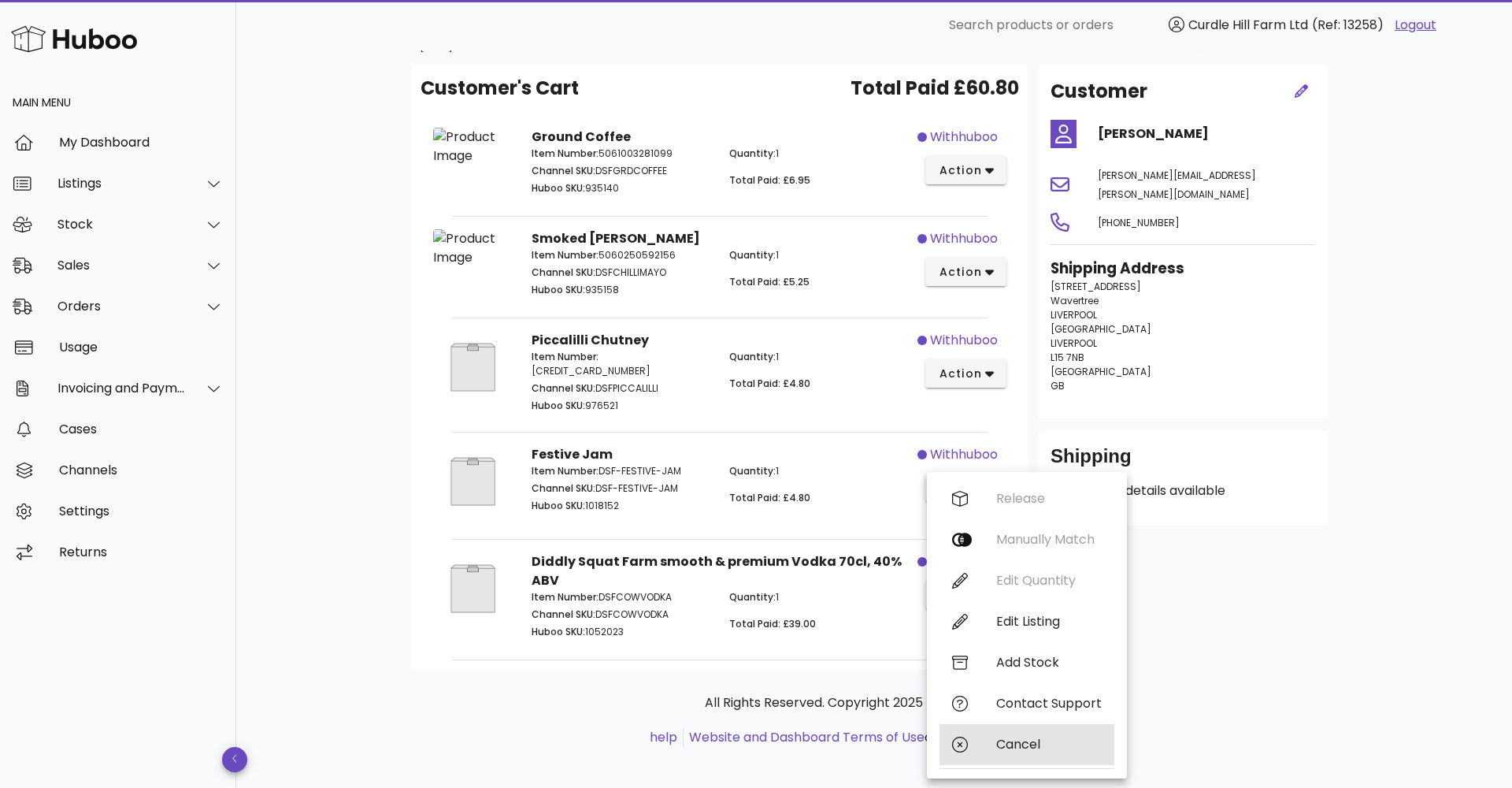
click at [1003, 727] on div "Cancel" at bounding box center [1026, 744] width 174 height 41
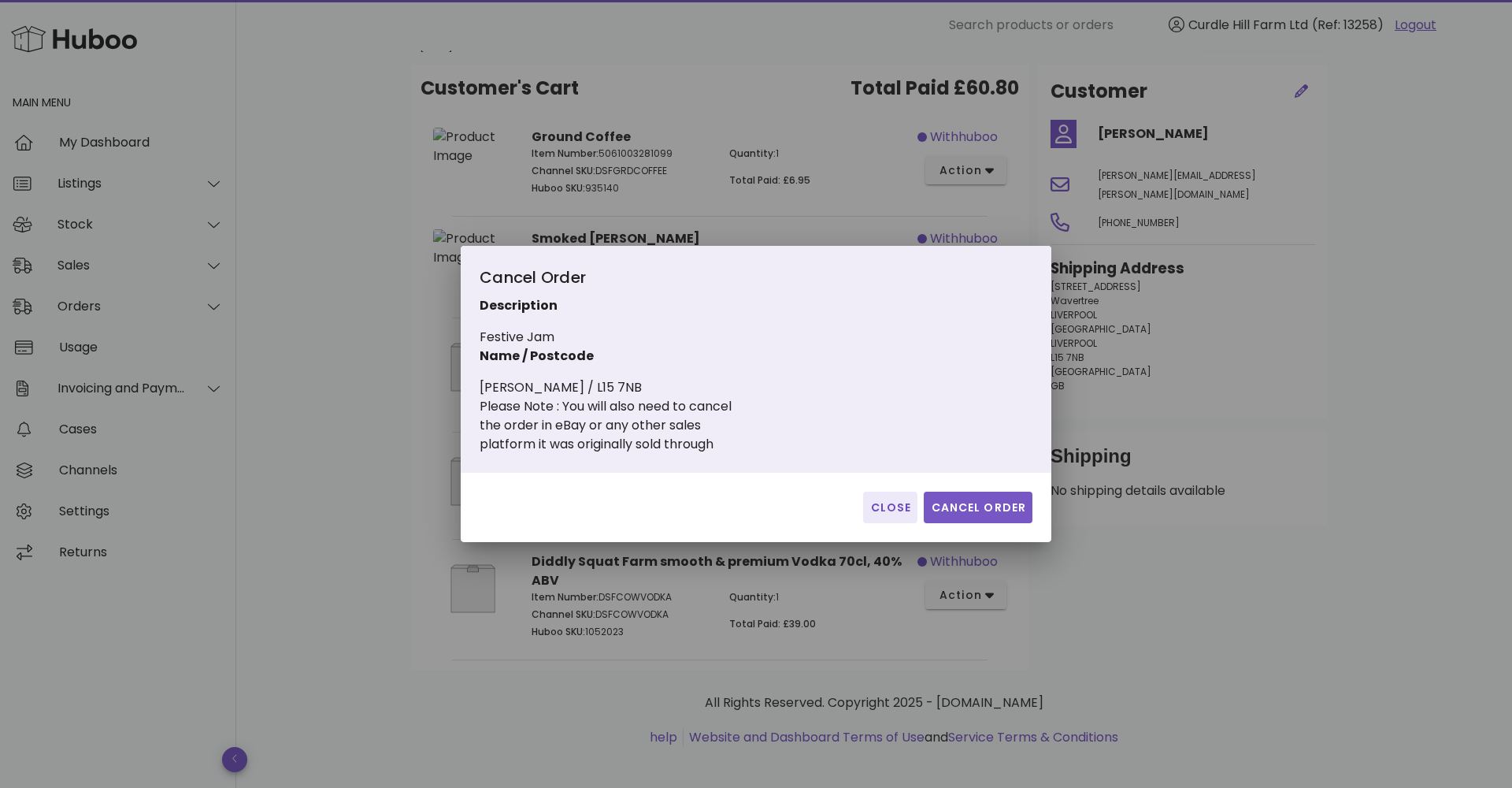
click at [973, 504] on span "Cancel Order" at bounding box center [978, 508] width 96 height 17
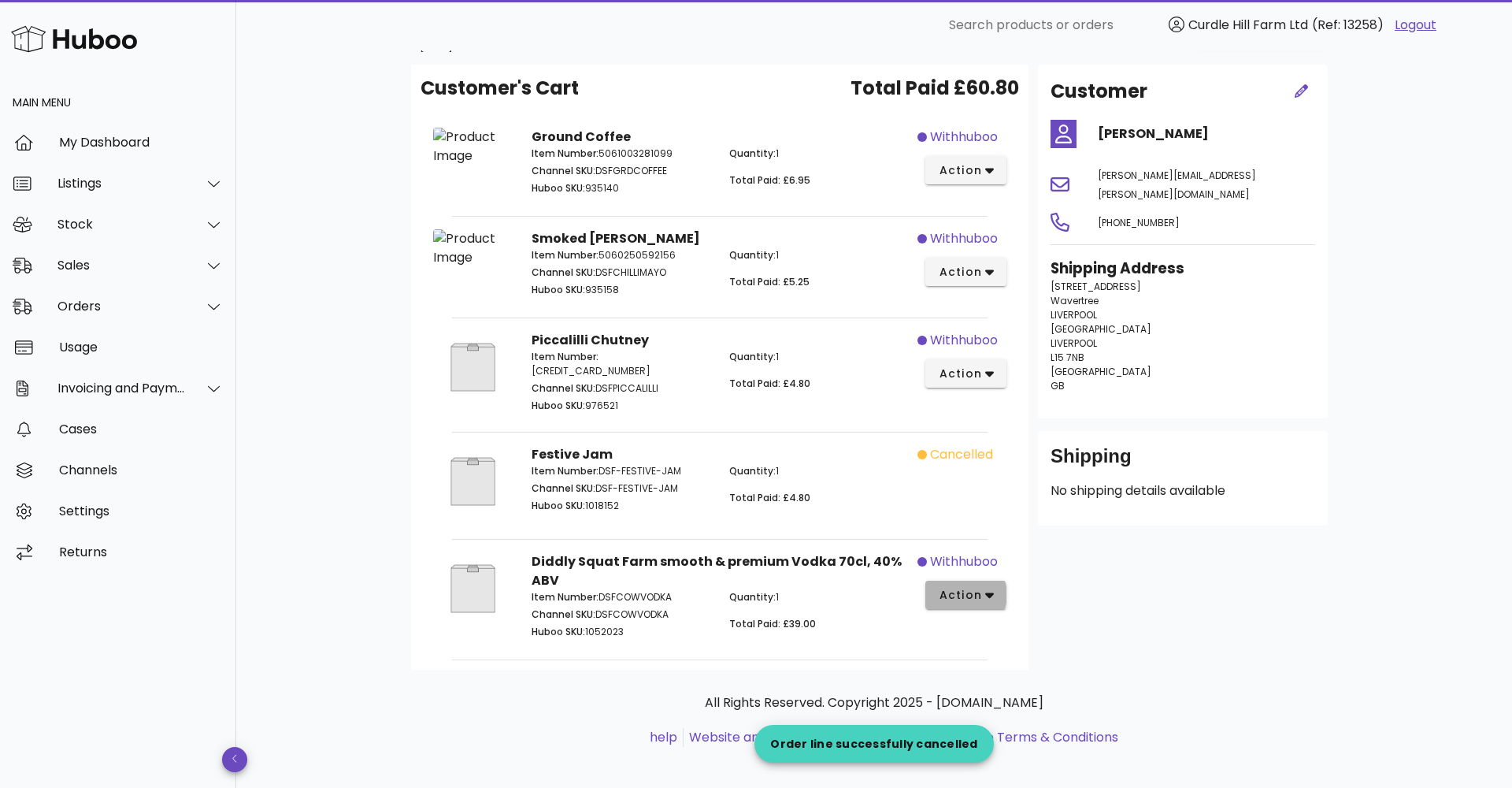
click at [982, 603] on span "action" at bounding box center [966, 595] width 56 height 17
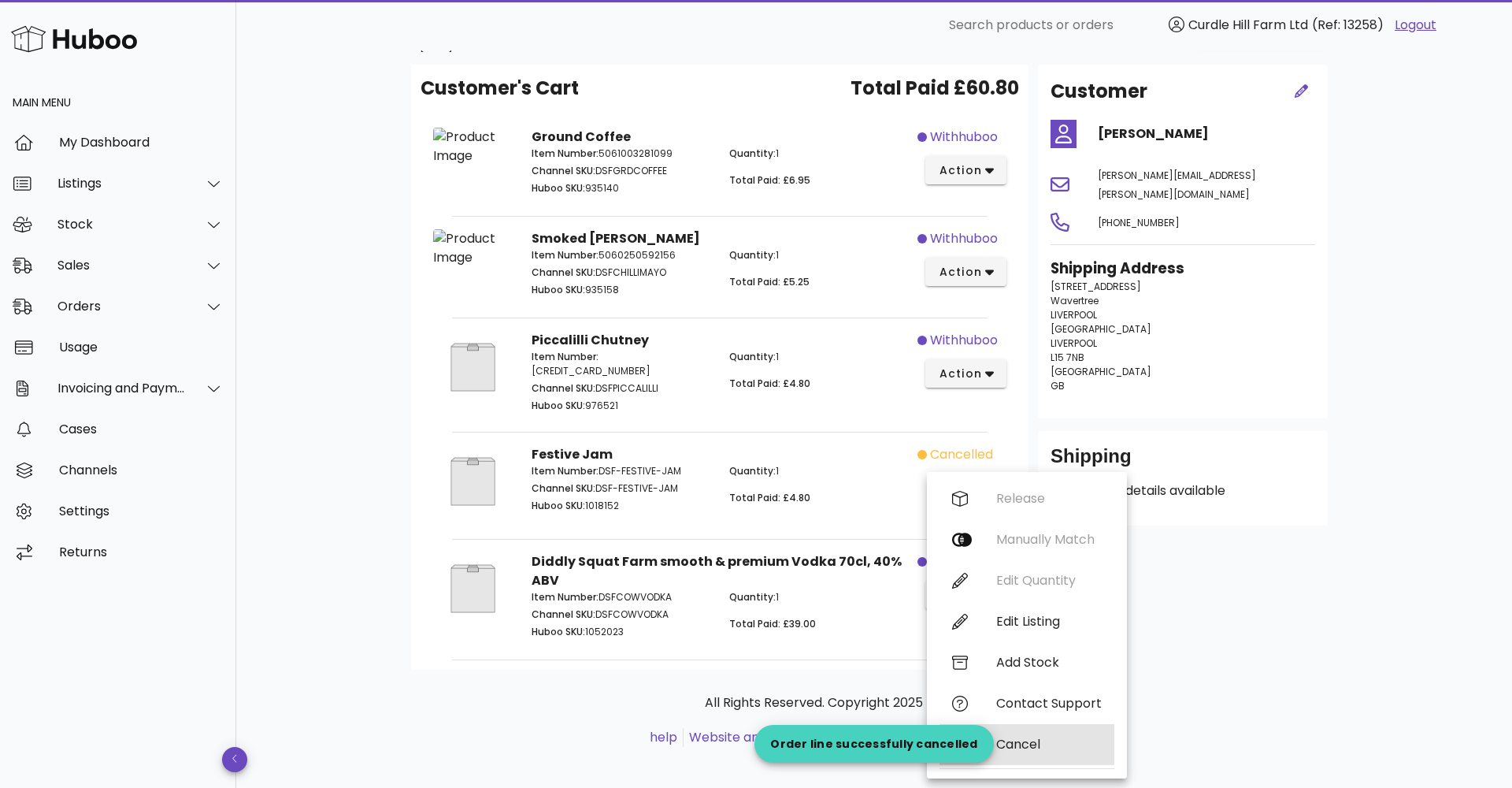
click at [1009, 733] on div "Cancel" at bounding box center [1026, 744] width 174 height 41
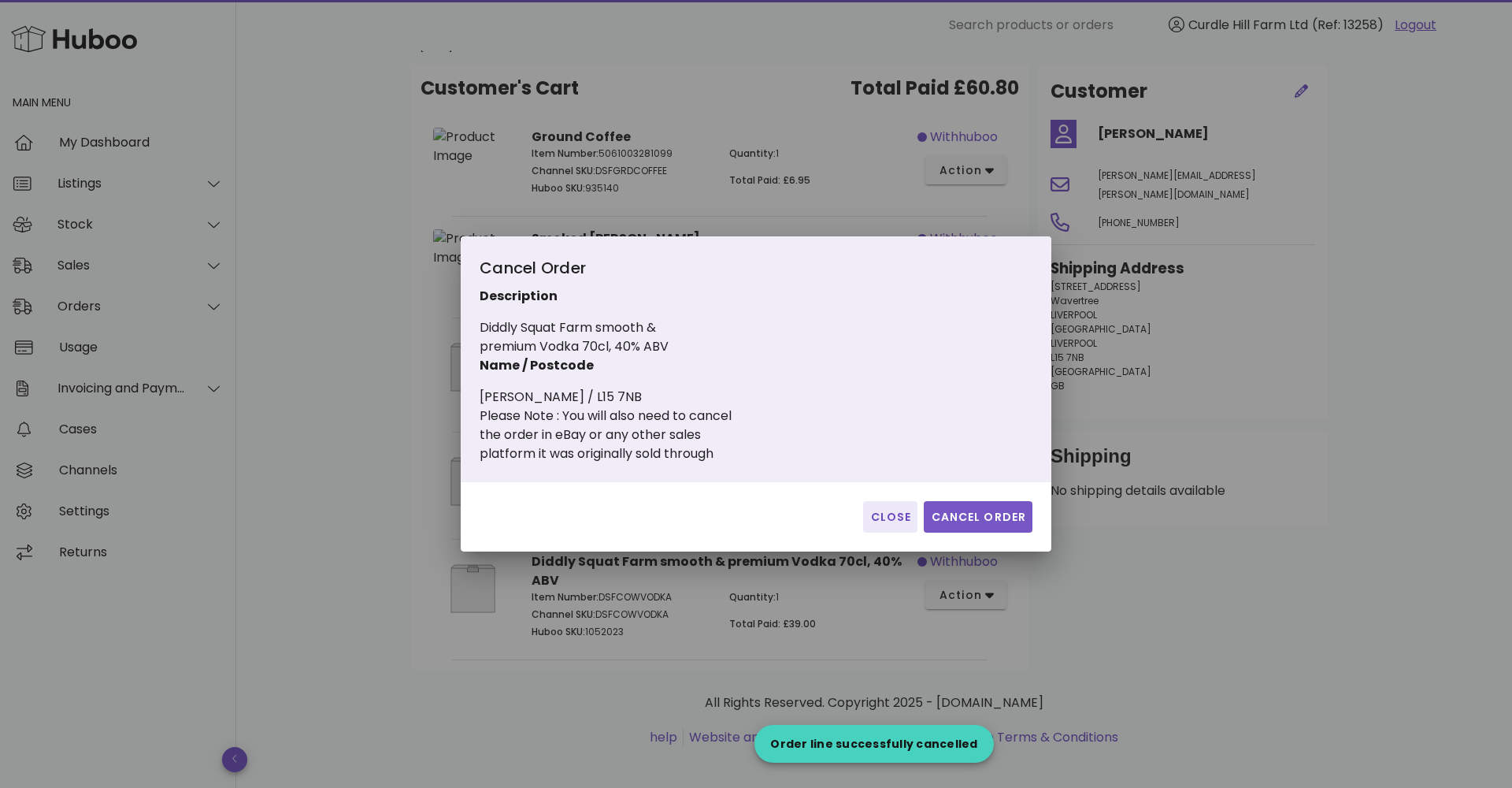
click at [985, 505] on button "Cancel Order" at bounding box center [978, 517] width 109 height 31
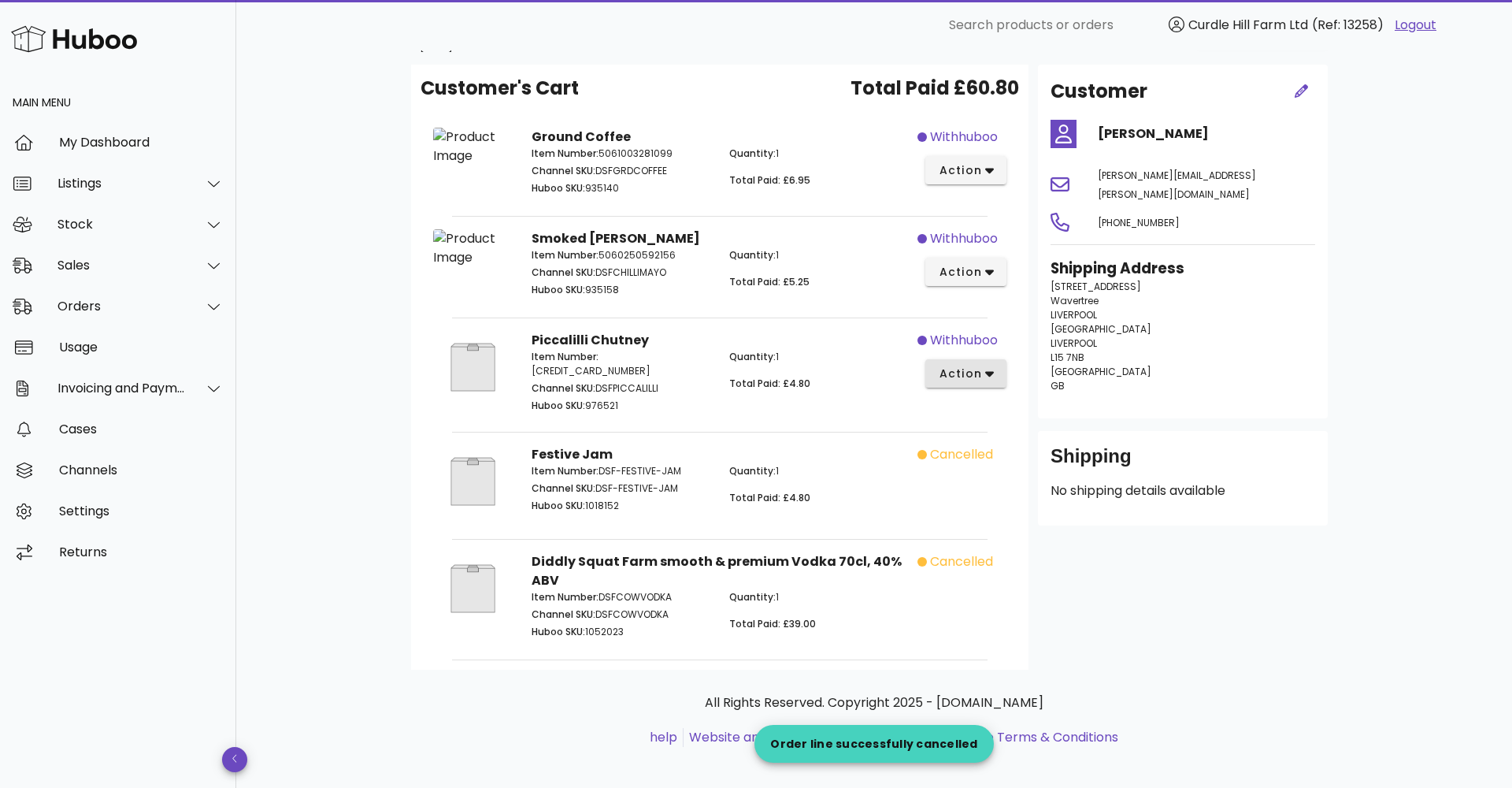
click at [980, 388] on button "action" at bounding box center [965, 373] width 81 height 28
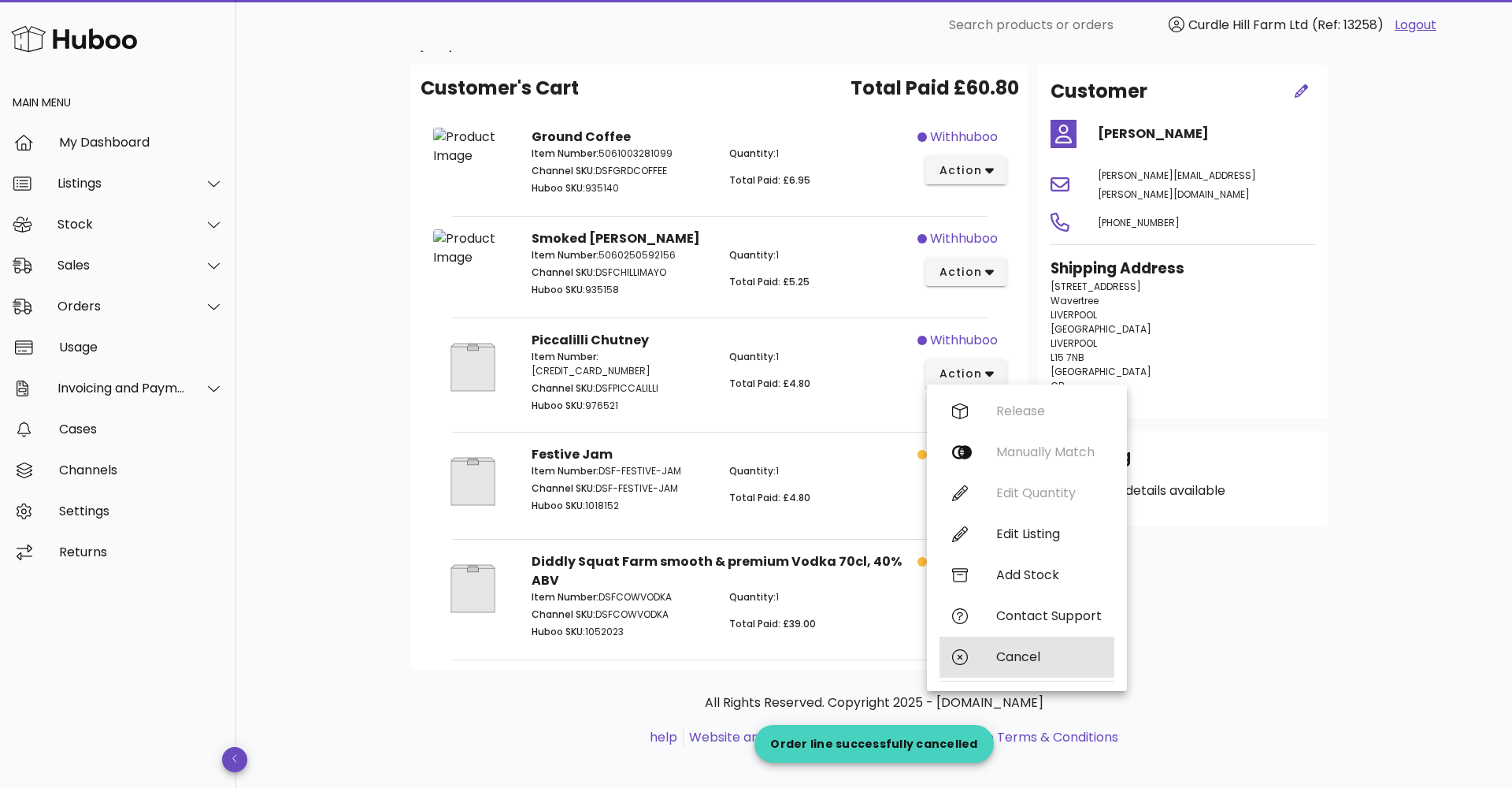
drag, startPoint x: 1012, startPoint y: 668, endPoint x: 1009, endPoint y: 659, distance: 9.5
click at [1009, 661] on div "Cancel" at bounding box center [1026, 657] width 174 height 41
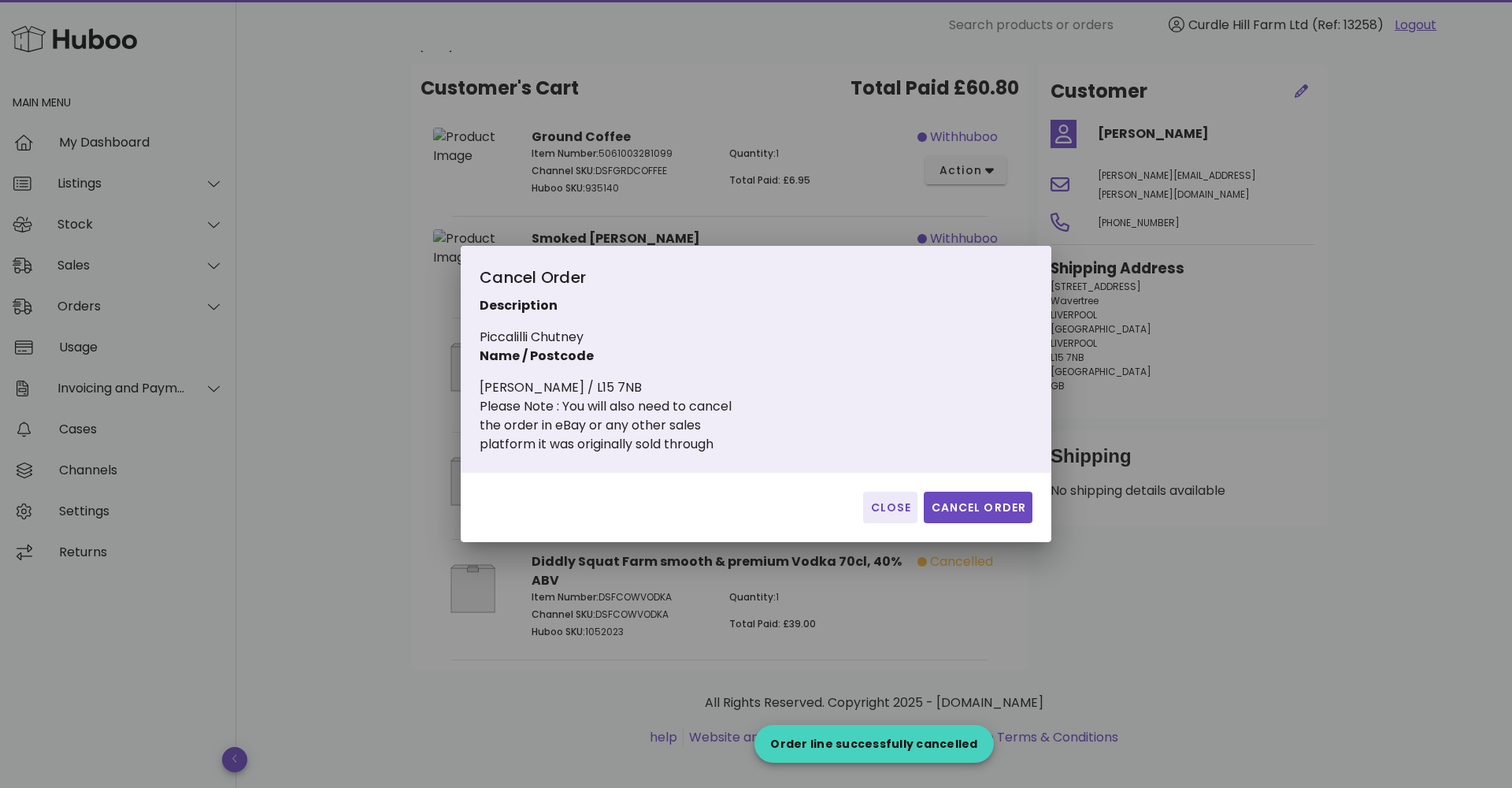
drag, startPoint x: 973, startPoint y: 507, endPoint x: 973, endPoint y: 493, distance: 14.0
click at [969, 501] on span "Cancel Order" at bounding box center [978, 508] width 96 height 17
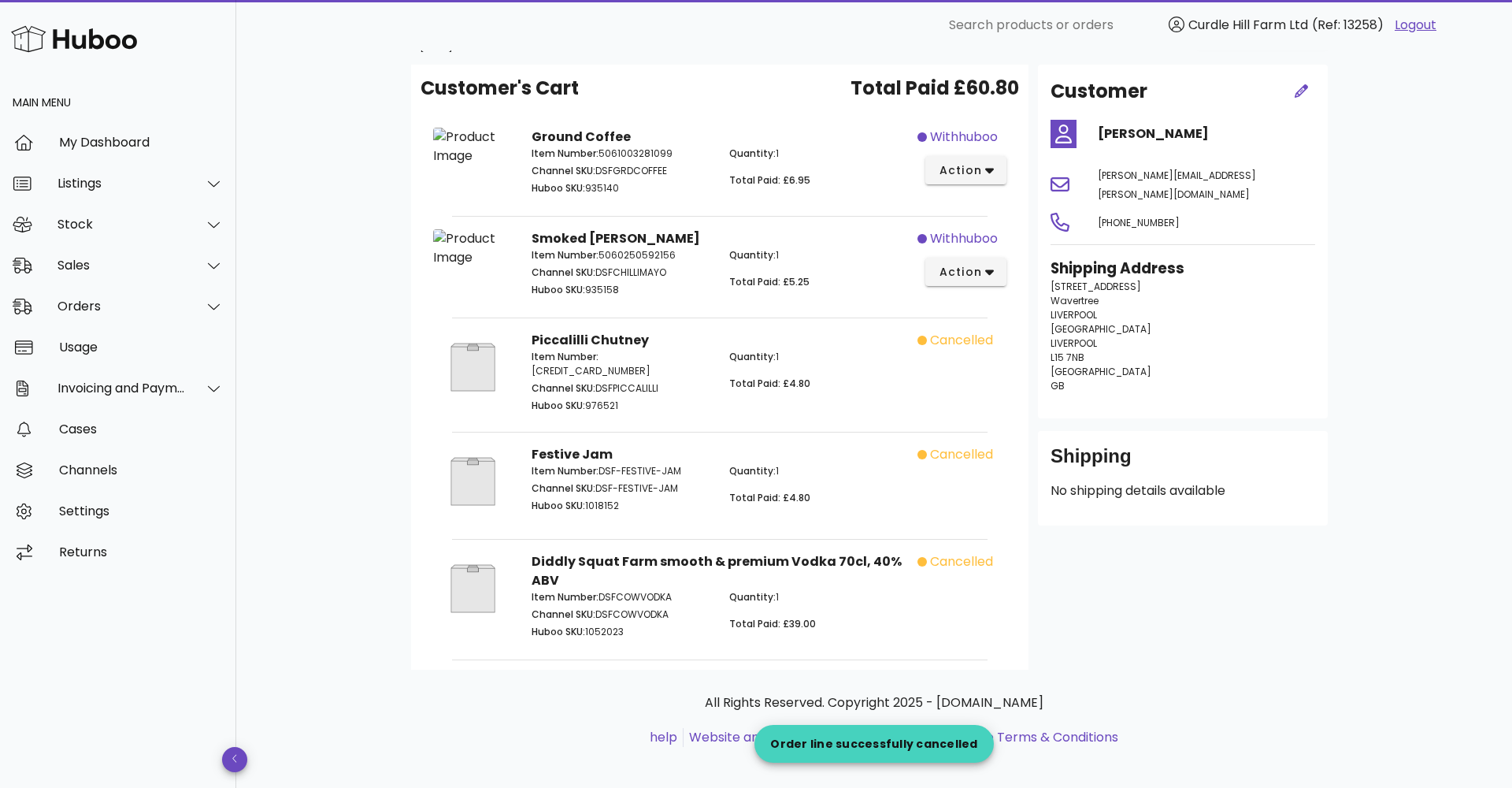
click at [974, 302] on div "withhuboo action" at bounding box center [966, 265] width 98 height 91
click at [968, 280] on span "action" at bounding box center [960, 272] width 44 height 17
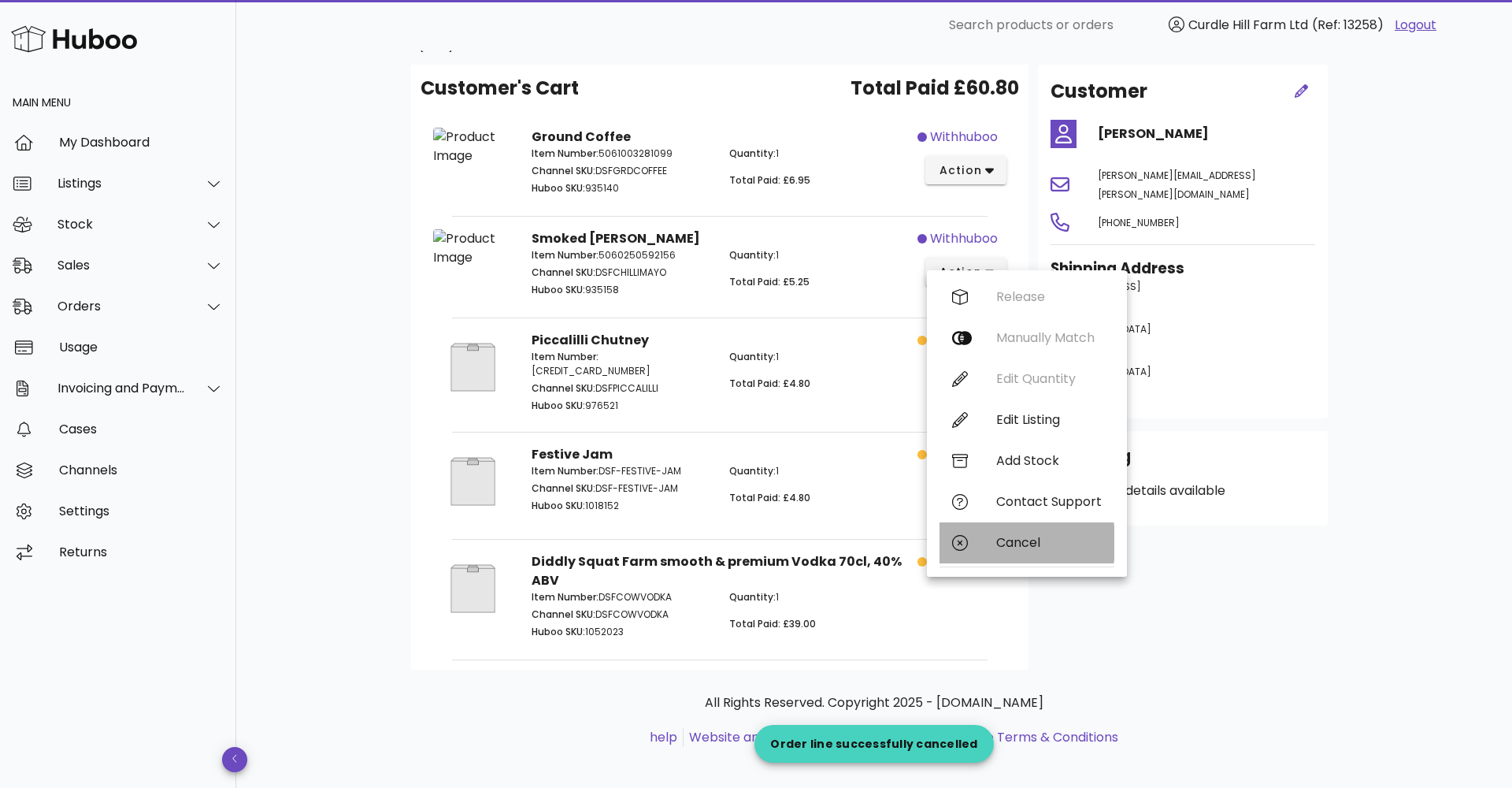
click at [982, 546] on div "Cancel" at bounding box center [1026, 542] width 174 height 41
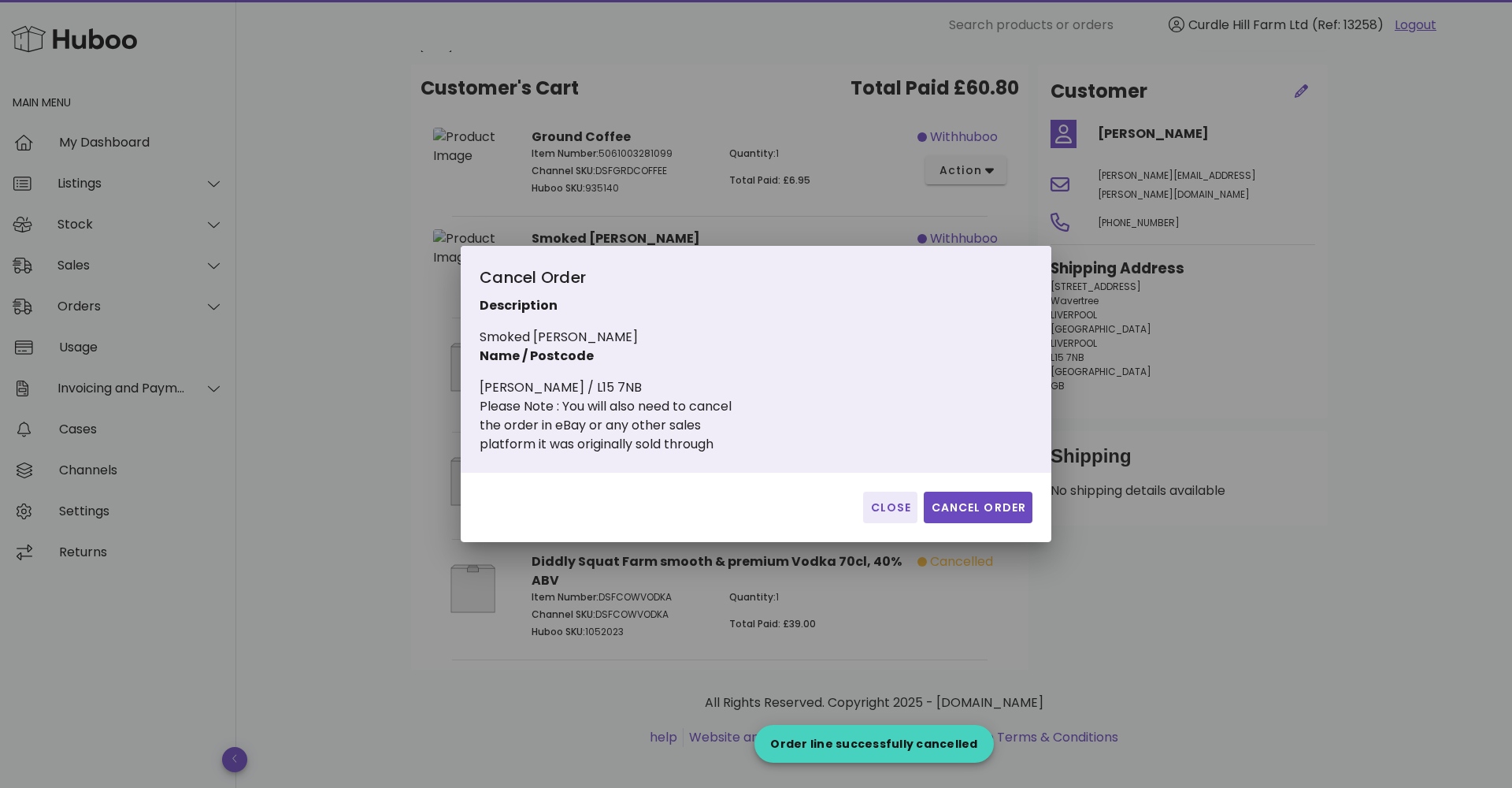
drag, startPoint x: 979, startPoint y: 509, endPoint x: 998, endPoint y: 337, distance: 173.0
click at [979, 509] on span "Cancel Order" at bounding box center [978, 508] width 96 height 17
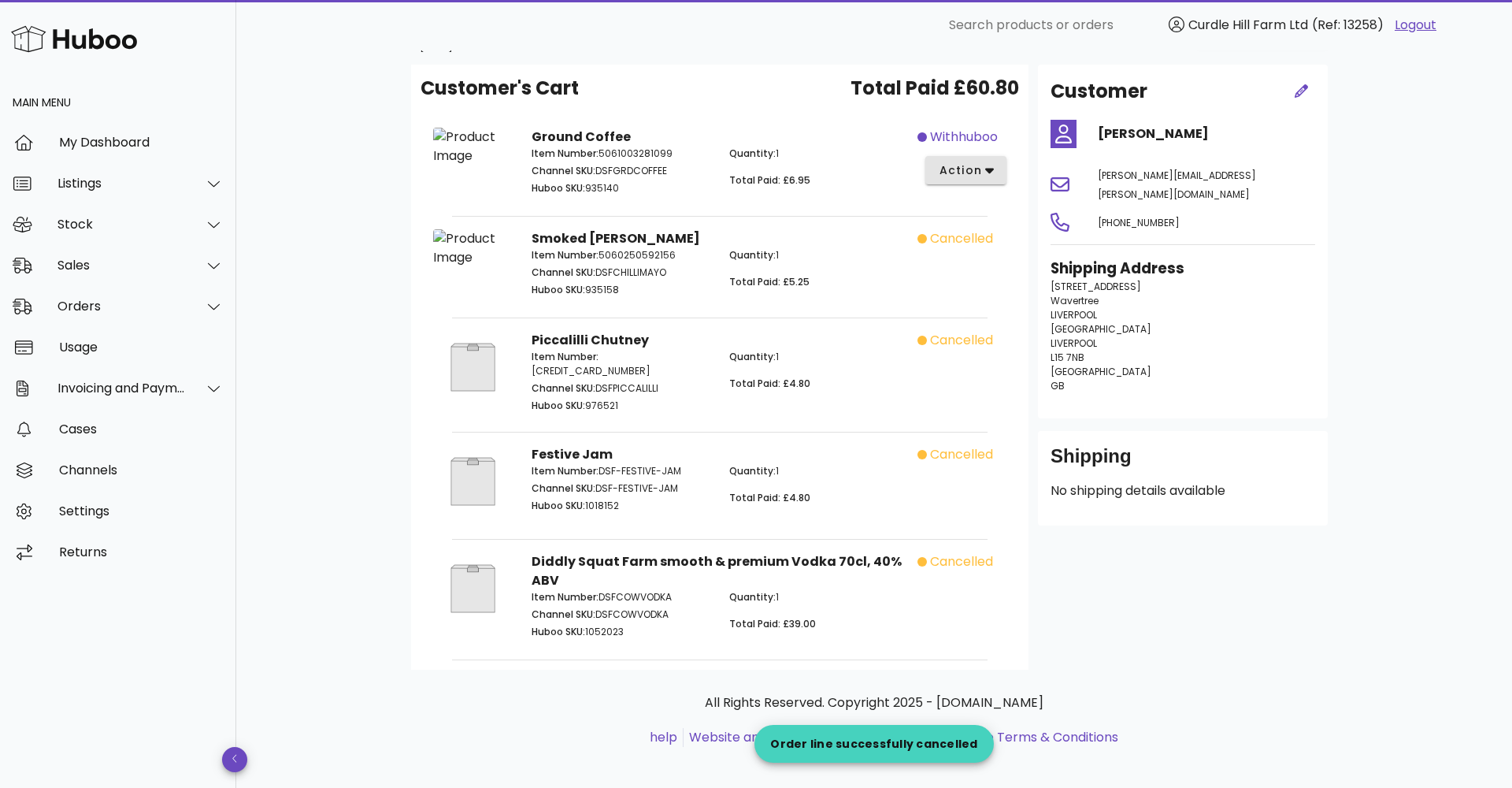
click at [981, 168] on span "action" at bounding box center [960, 171] width 44 height 17
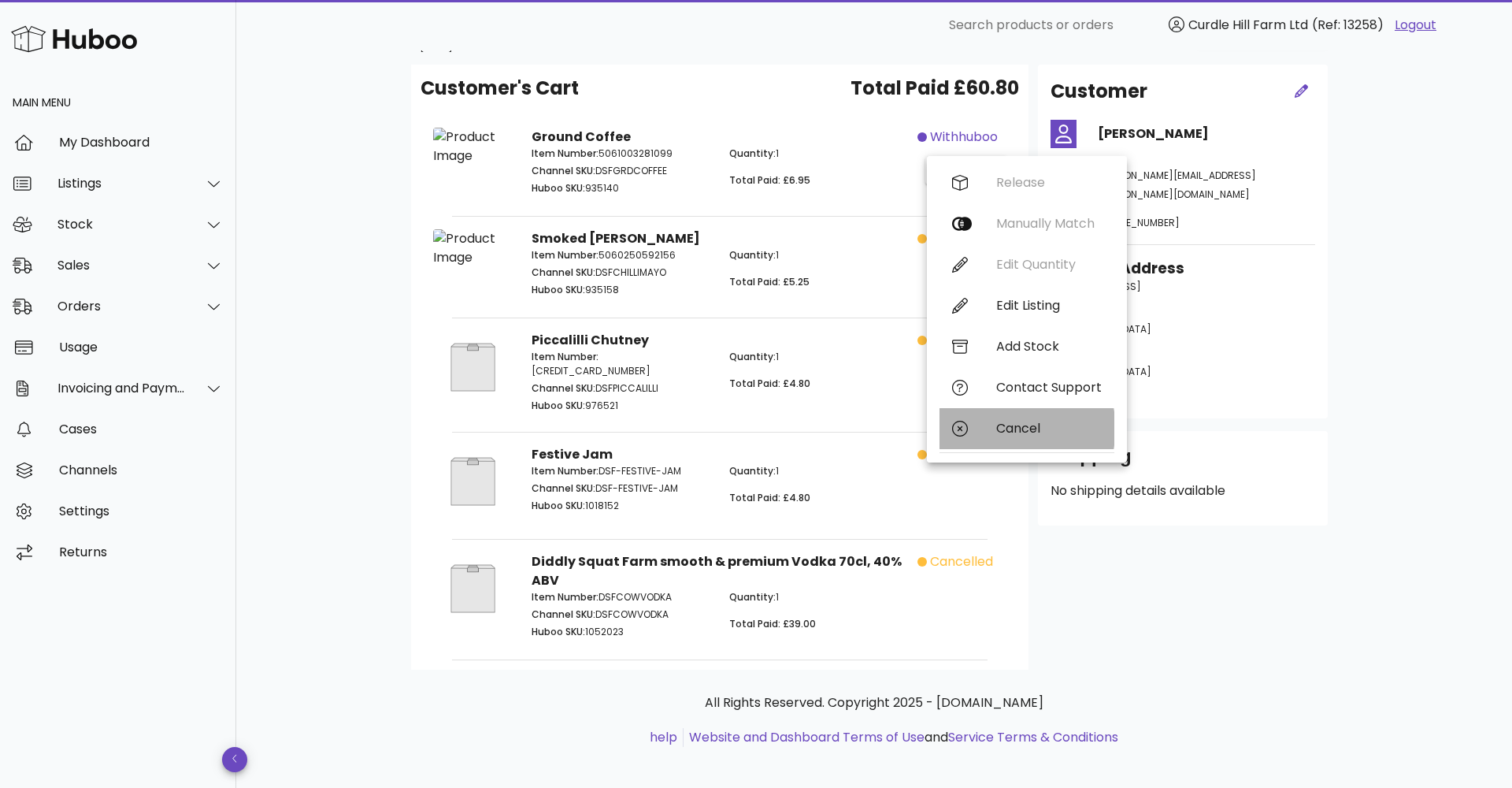
drag, startPoint x: 1001, startPoint y: 424, endPoint x: 987, endPoint y: 424, distance: 14.0
click at [1000, 424] on div "Cancel" at bounding box center [1049, 428] width 106 height 15
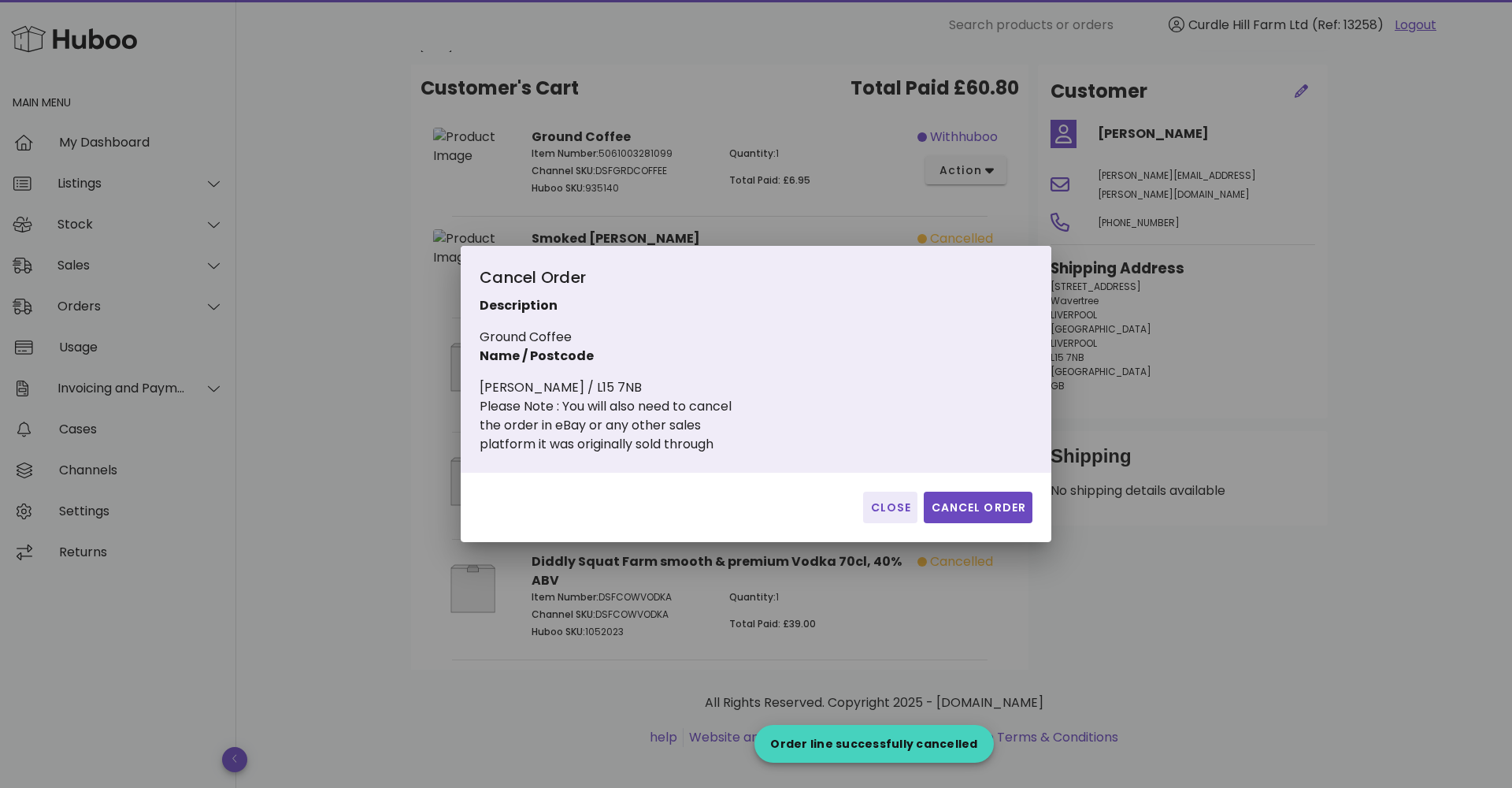
drag, startPoint x: 995, startPoint y: 508, endPoint x: 947, endPoint y: 489, distance: 51.6
click at [993, 507] on span "Cancel Order" at bounding box center [978, 508] width 96 height 17
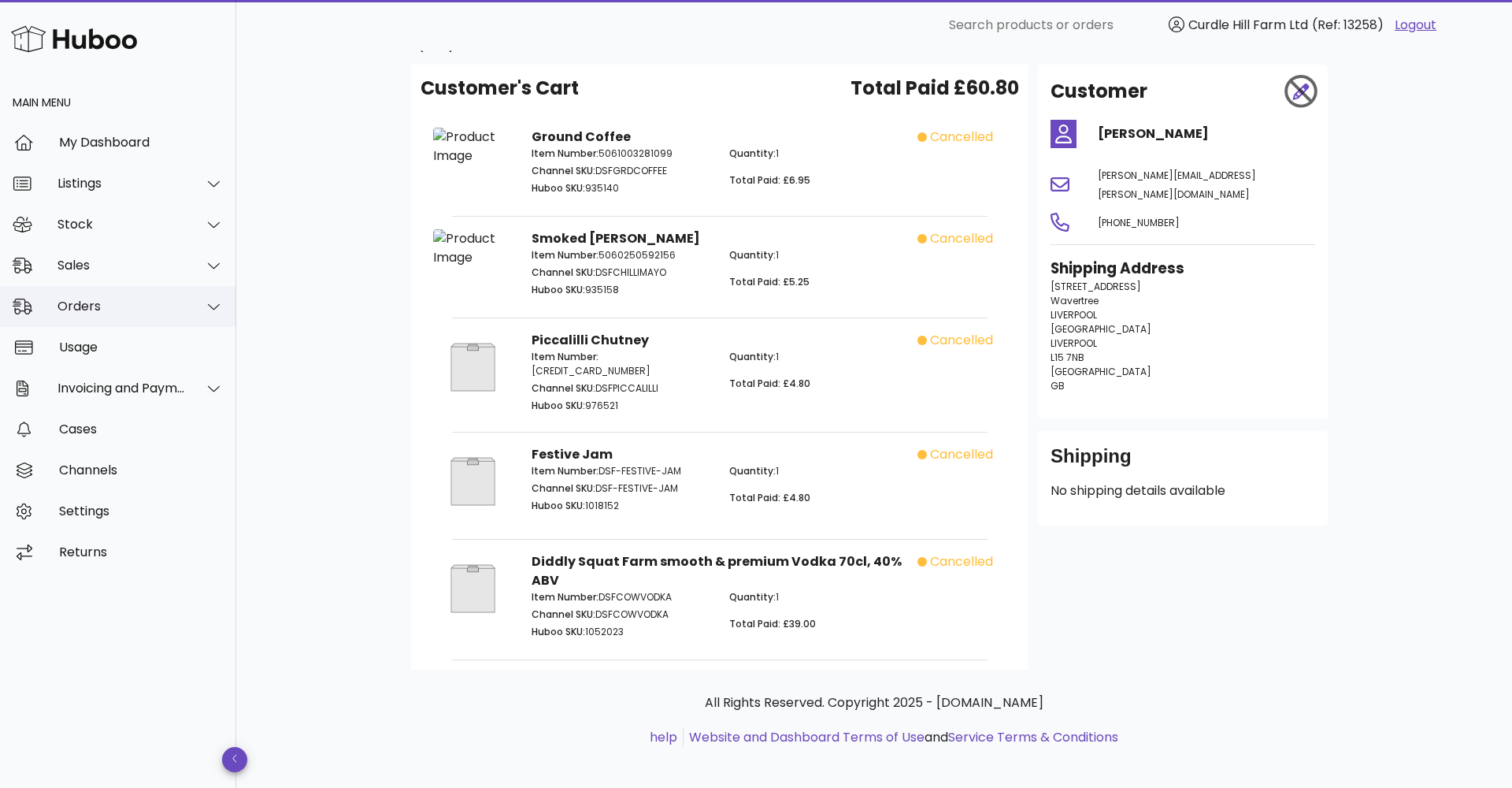
click at [160, 295] on div "Orders" at bounding box center [118, 306] width 236 height 41
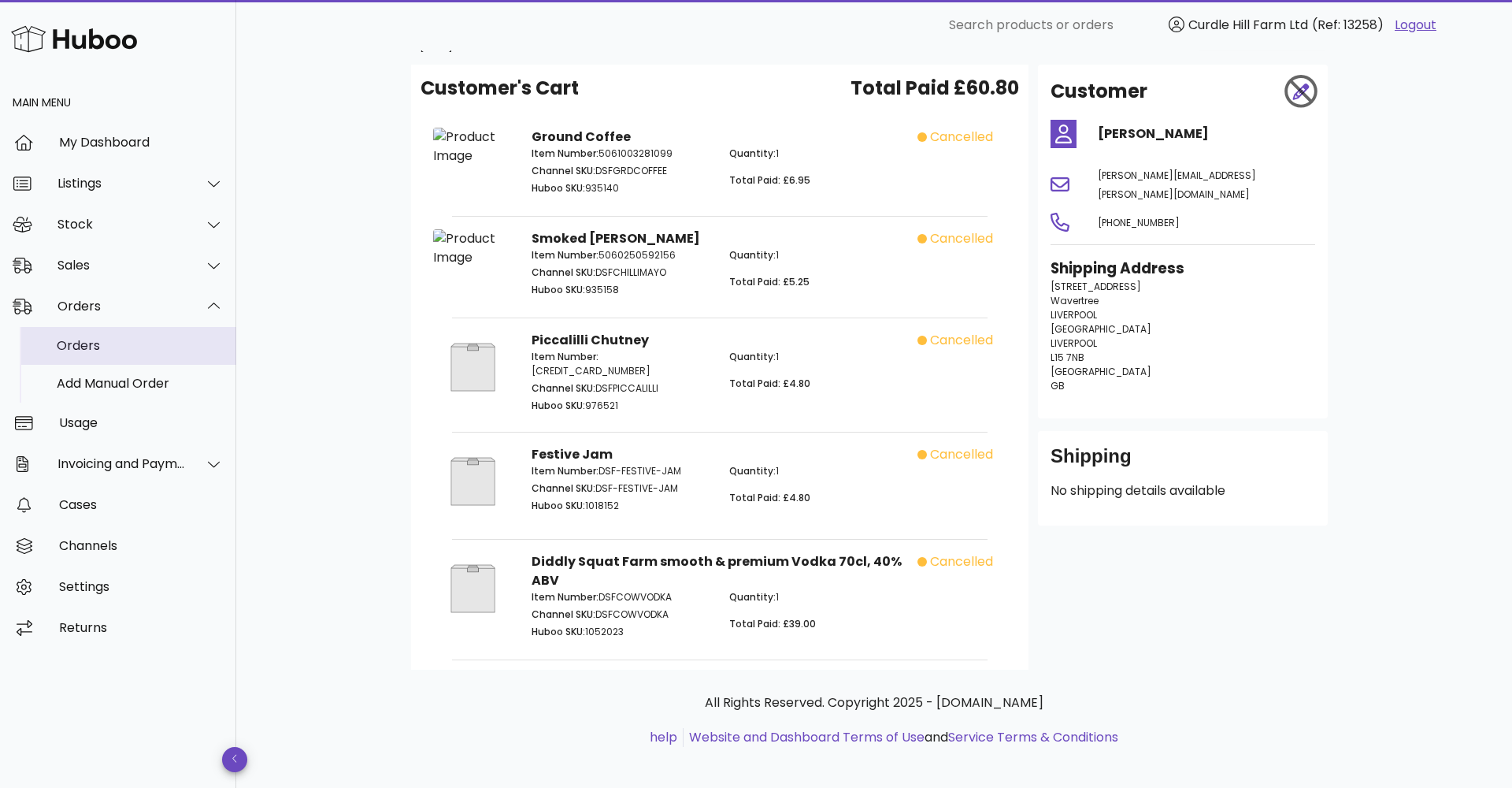
click at [120, 339] on div "Orders" at bounding box center [140, 345] width 167 height 15
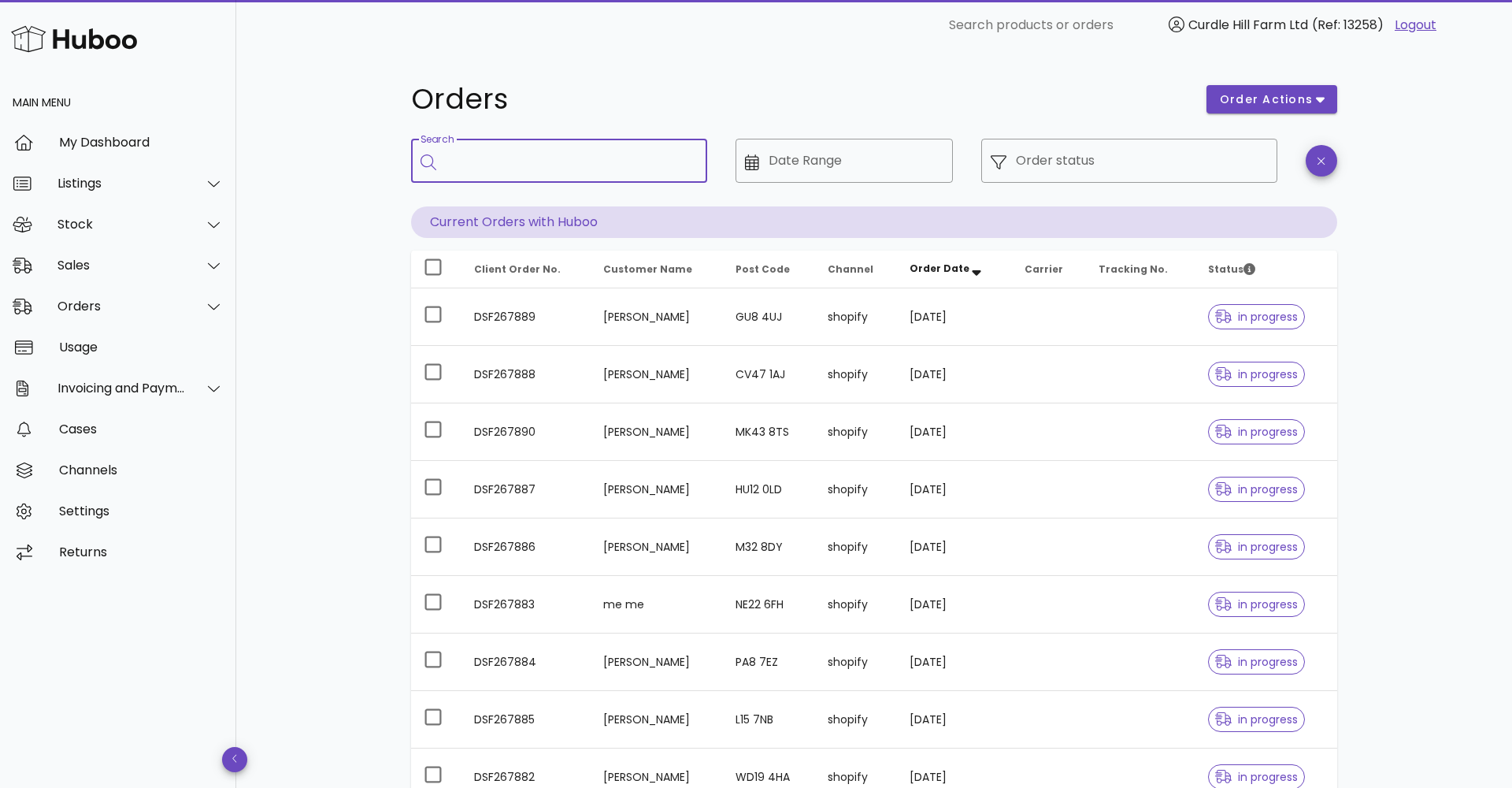
click at [530, 153] on input "Search" at bounding box center [570, 160] width 249 height 25
paste input "*********"
type input "*********"
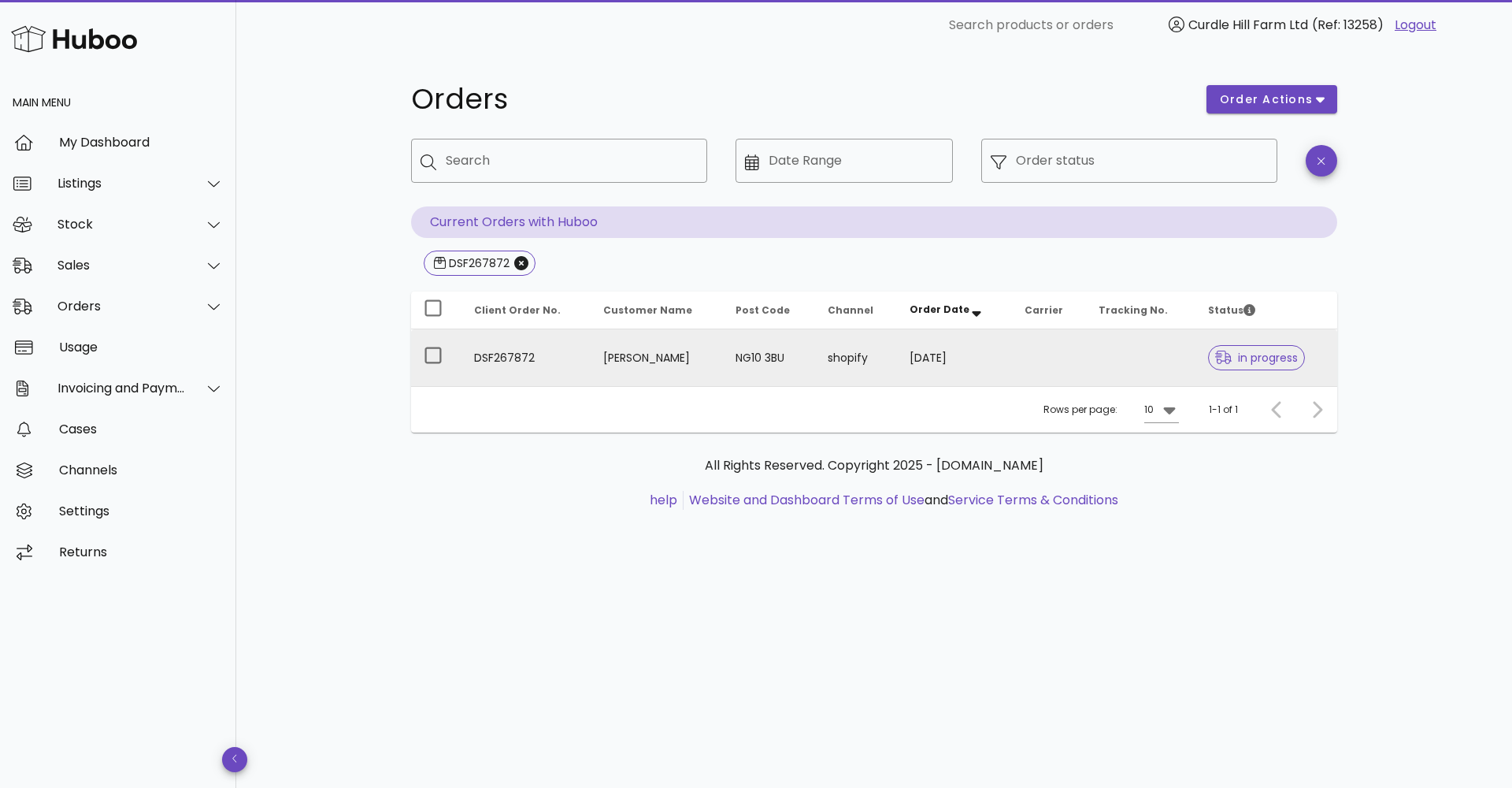
click at [661, 368] on td "[PERSON_NAME]" at bounding box center [656, 357] width 132 height 57
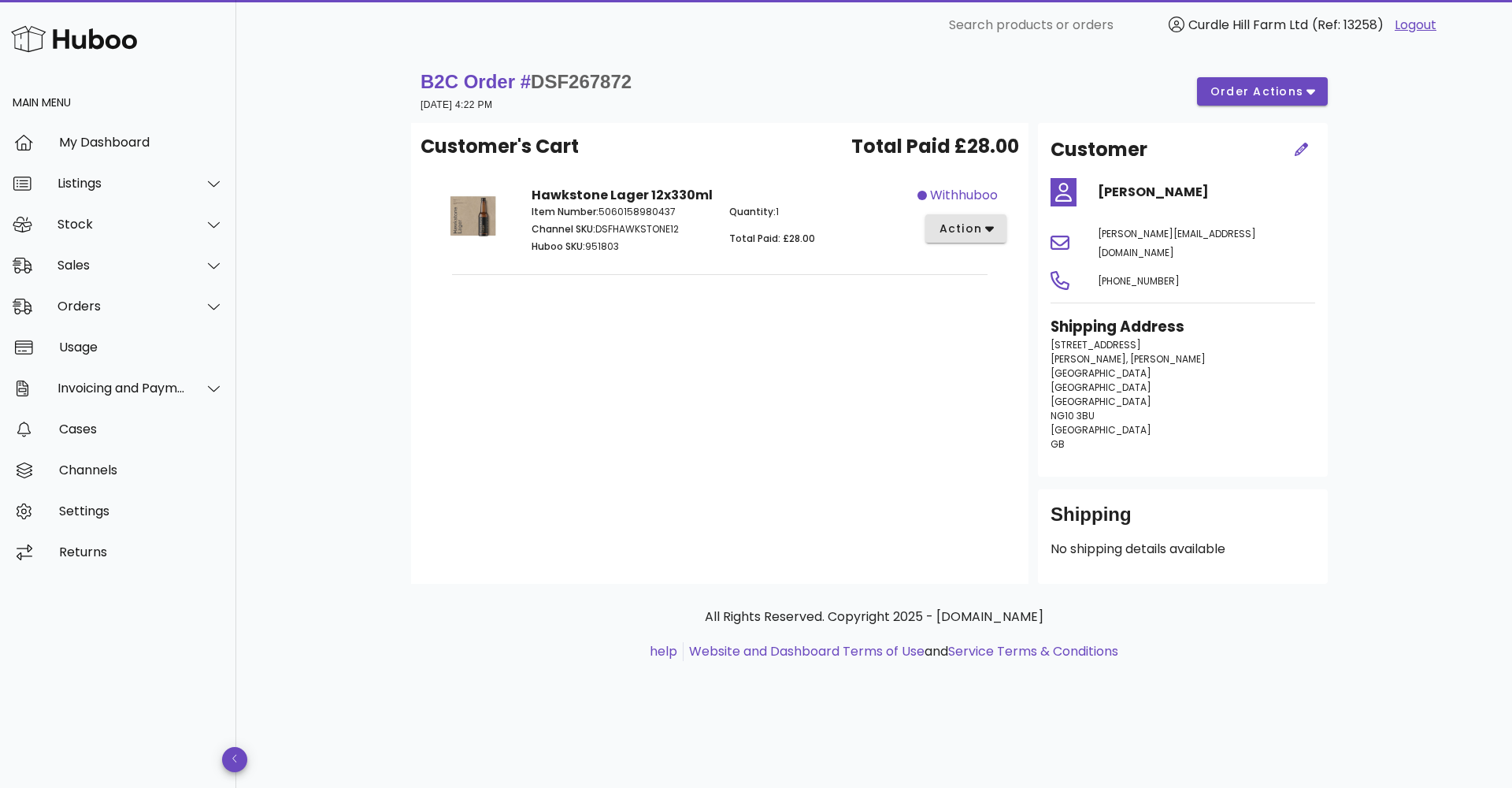
click at [961, 235] on span "action" at bounding box center [960, 228] width 44 height 17
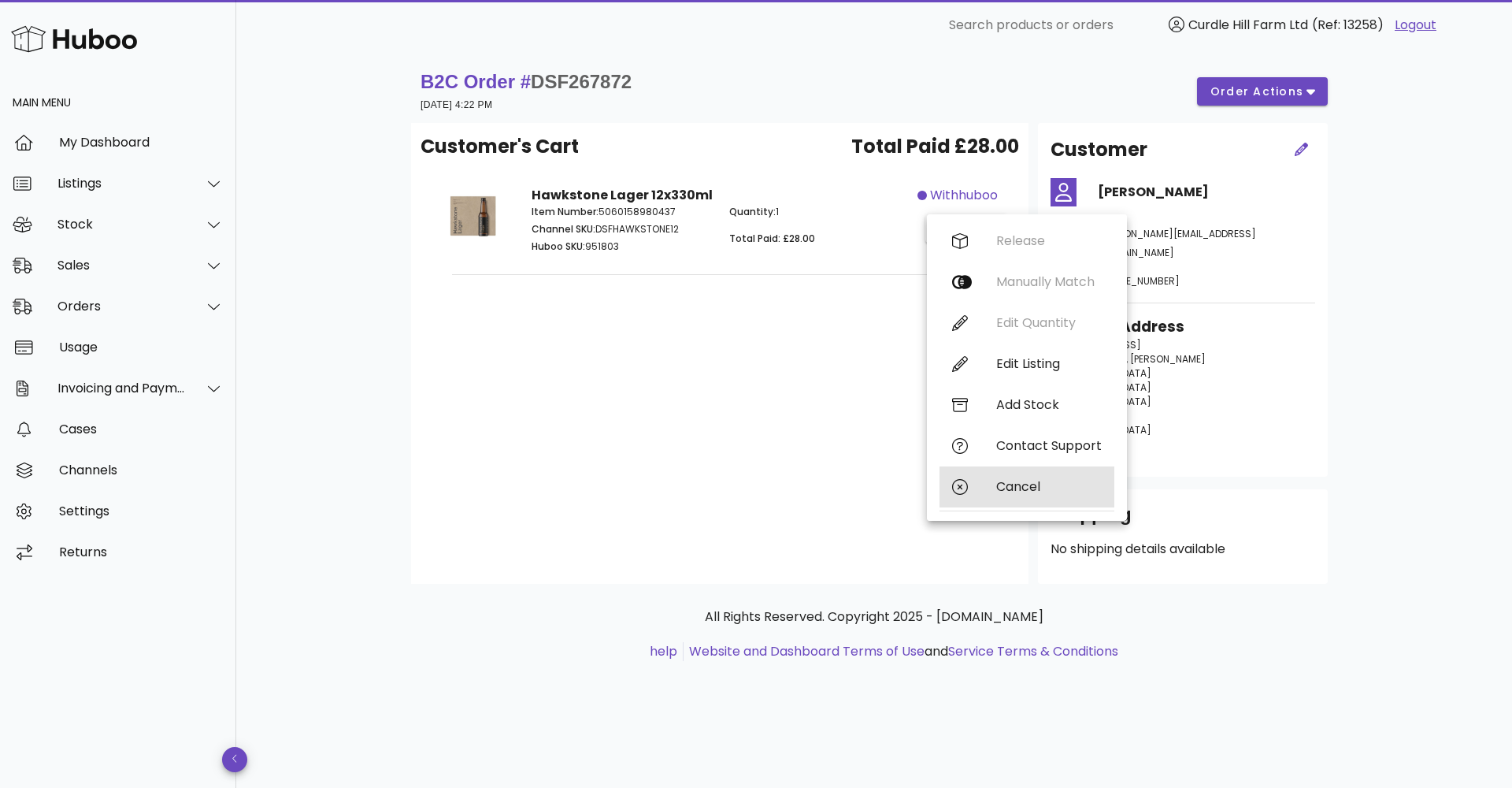
click at [990, 469] on div "Cancel" at bounding box center [1026, 486] width 174 height 41
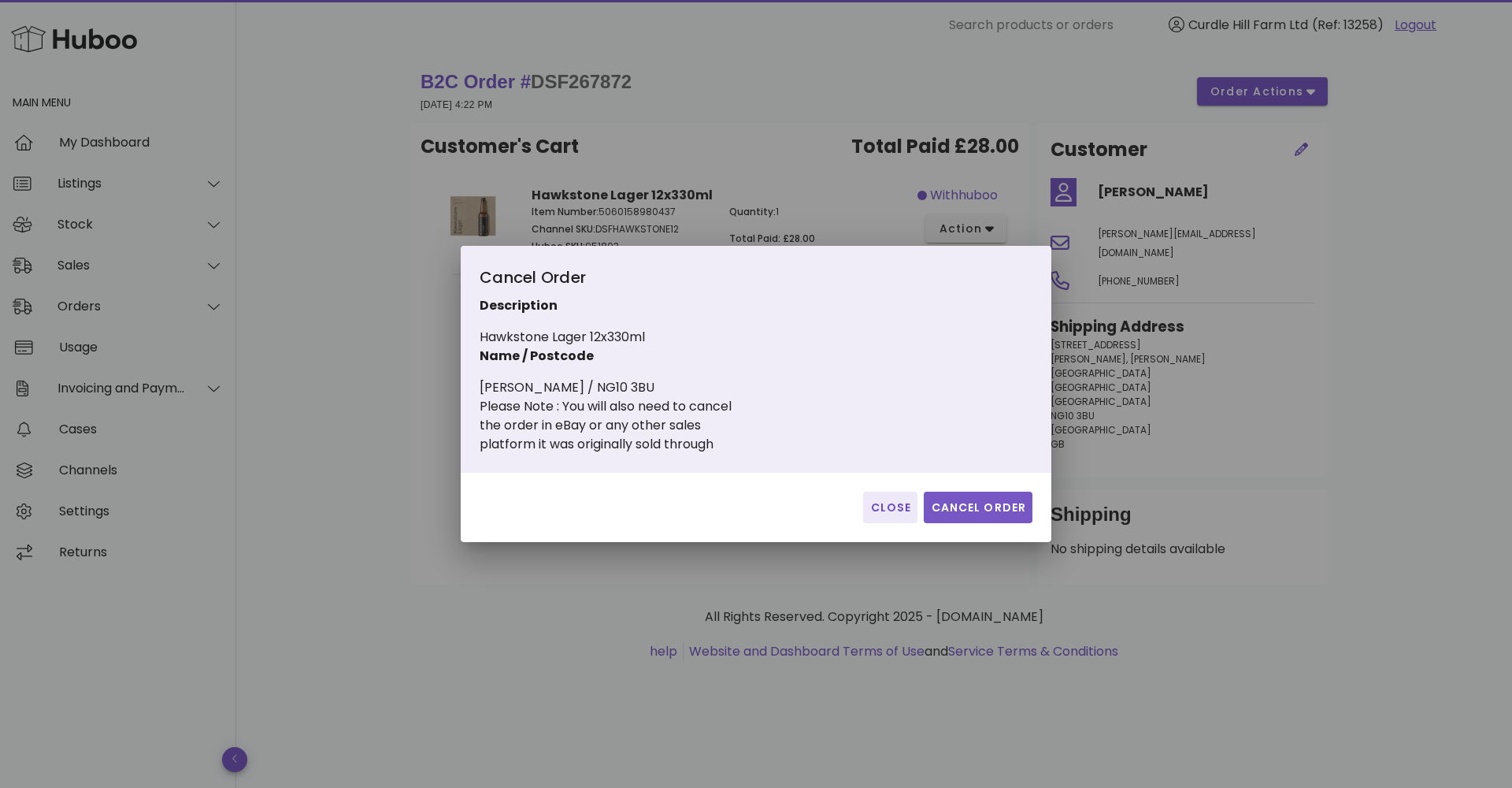
click at [978, 510] on span "Cancel Order" at bounding box center [978, 508] width 96 height 17
